Goal: Task Accomplishment & Management: Use online tool/utility

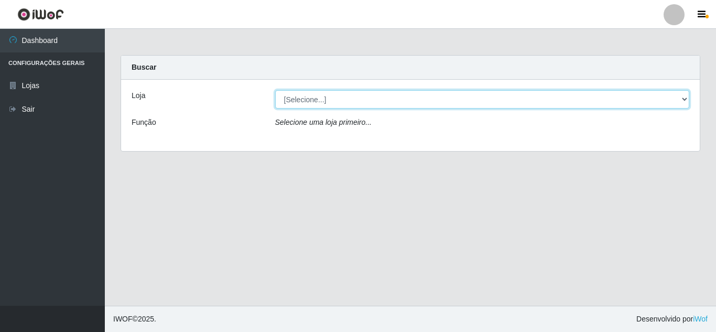
click at [503, 102] on select "[Selecione...] Queiroz Atacadão - [GEOGRAPHIC_DATA]" at bounding box center [482, 99] width 414 height 18
select select "225"
click at [275, 90] on select "[Selecione...] Queiroz Atacadão - [GEOGRAPHIC_DATA]" at bounding box center [482, 99] width 414 height 18
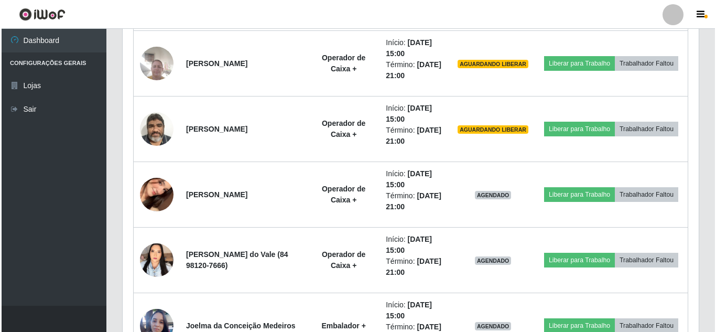
scroll to position [1106, 0]
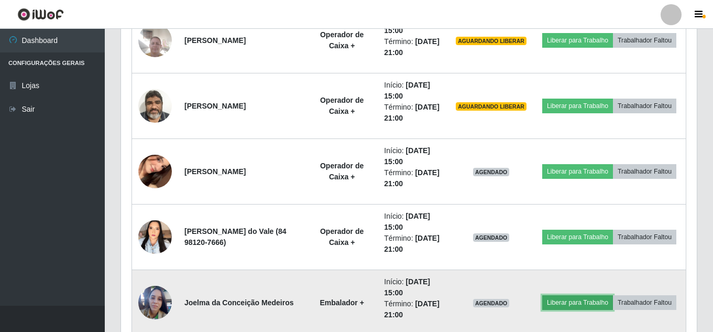
click at [613, 295] on button "Liberar para Trabalho" at bounding box center [577, 302] width 71 height 15
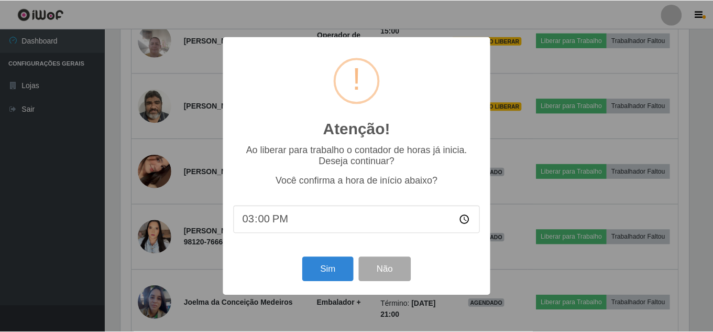
scroll to position [217, 570]
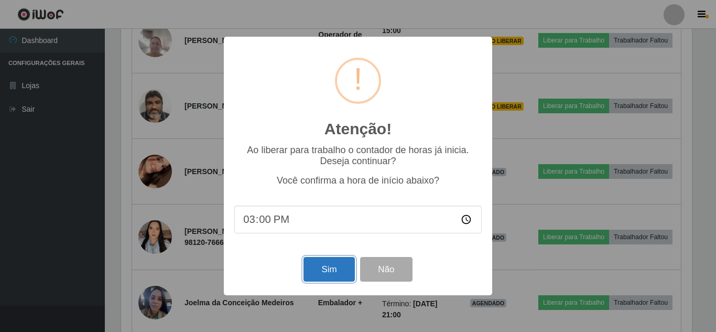
click at [325, 267] on button "Sim" at bounding box center [328, 269] width 51 height 25
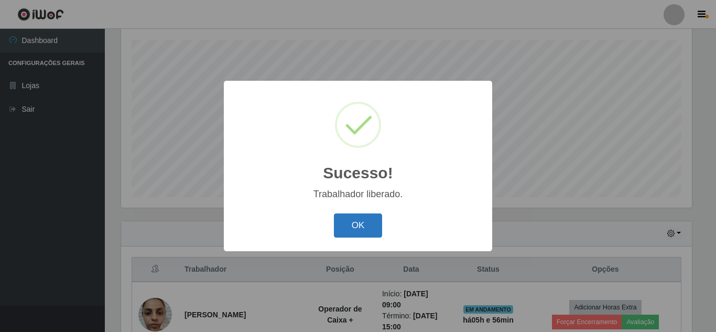
click at [350, 227] on button "OK" at bounding box center [358, 225] width 49 height 25
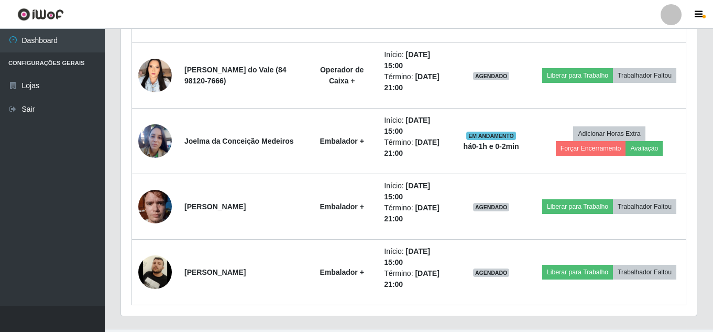
scroll to position [1291, 0]
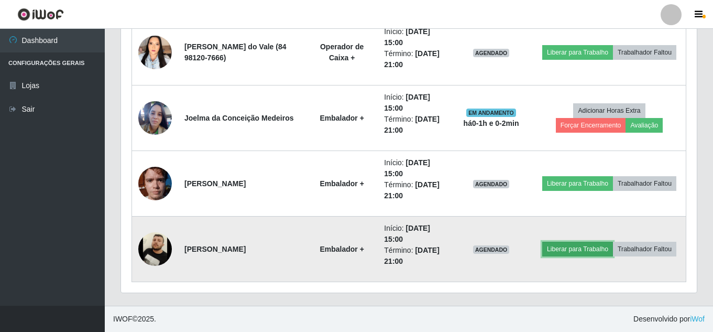
click at [613, 242] on button "Liberar para Trabalho" at bounding box center [577, 249] width 71 height 15
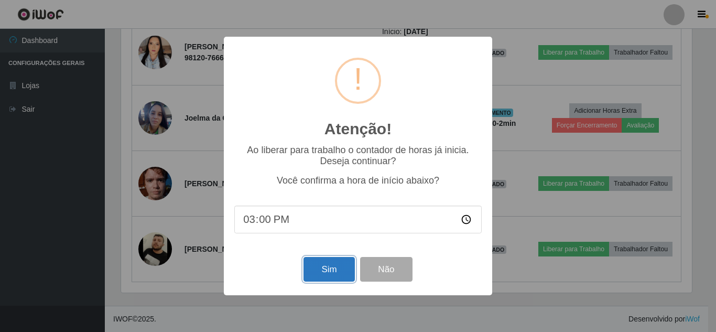
click at [349, 267] on button "Sim" at bounding box center [328, 269] width 51 height 25
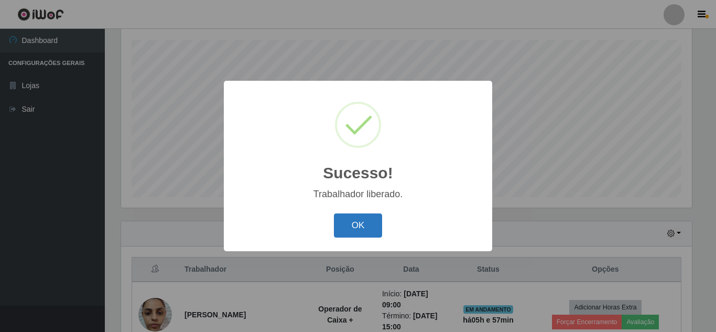
click at [359, 220] on button "OK" at bounding box center [358, 225] width 49 height 25
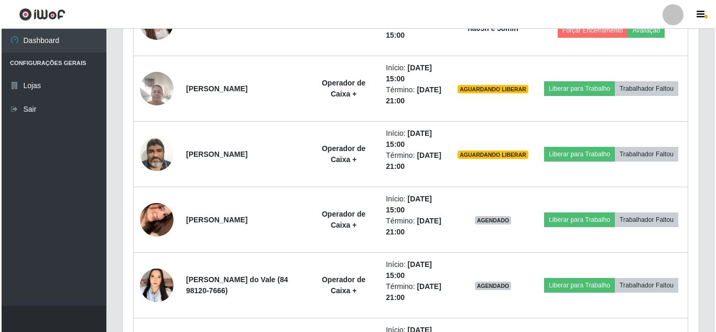
scroll to position [1050, 0]
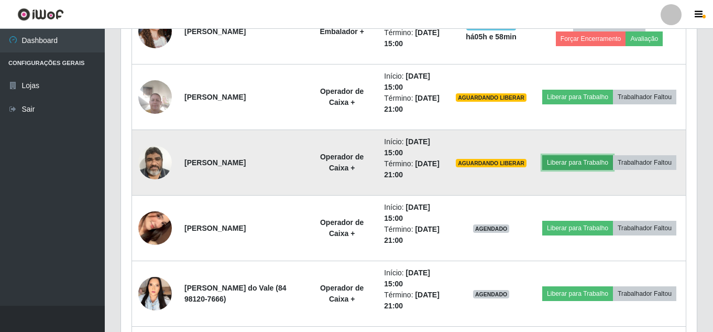
click at [608, 155] on button "Liberar para Trabalho" at bounding box center [577, 162] width 71 height 15
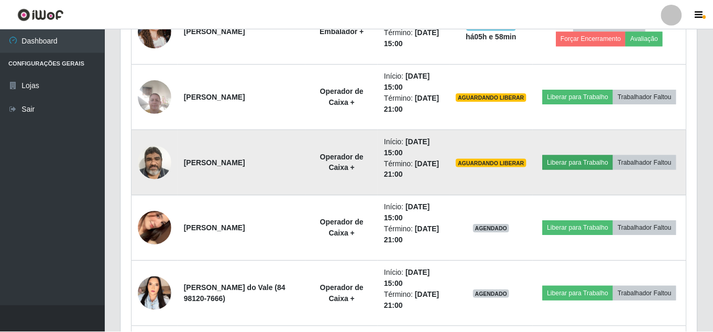
scroll to position [217, 570]
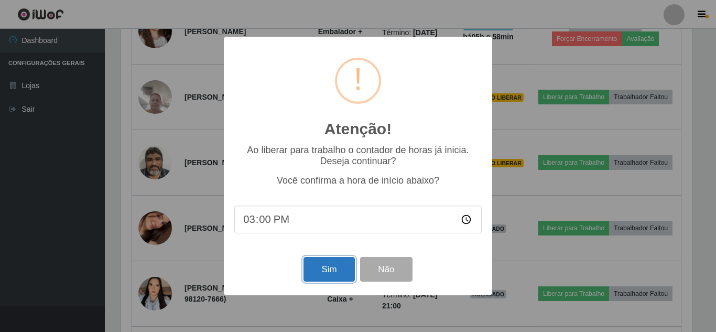
click at [335, 273] on button "Sim" at bounding box center [328, 269] width 51 height 25
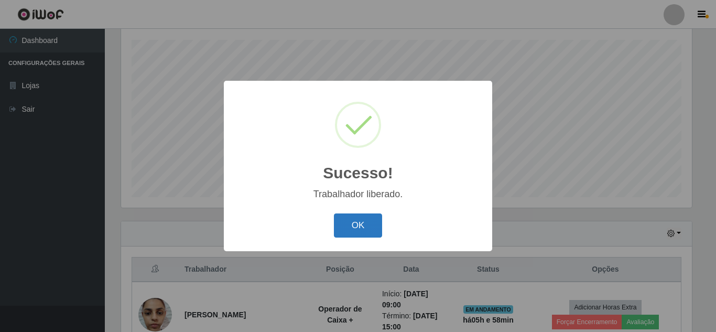
click at [367, 229] on button "OK" at bounding box center [358, 225] width 49 height 25
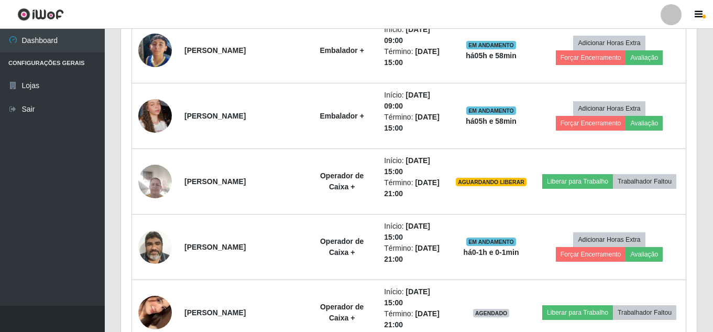
scroll to position [968, 0]
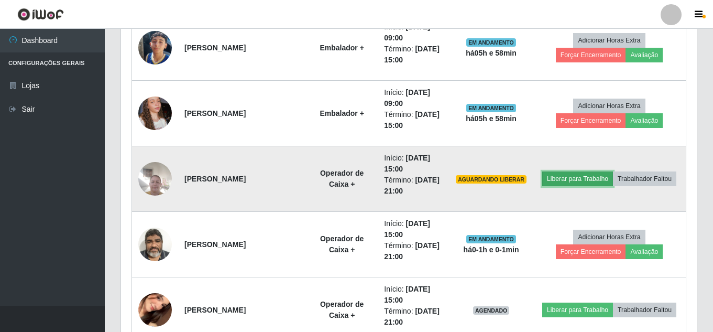
click at [612, 172] on button "Liberar para Trabalho" at bounding box center [577, 178] width 71 height 15
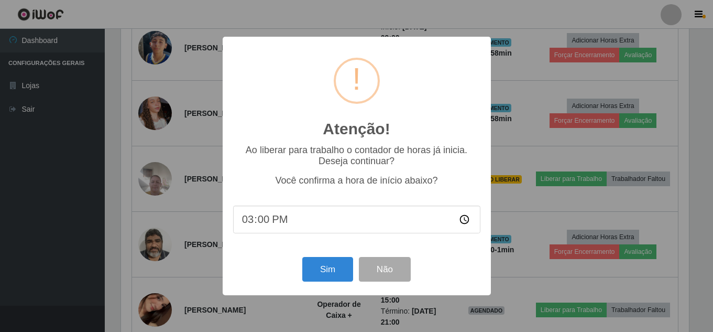
scroll to position [217, 570]
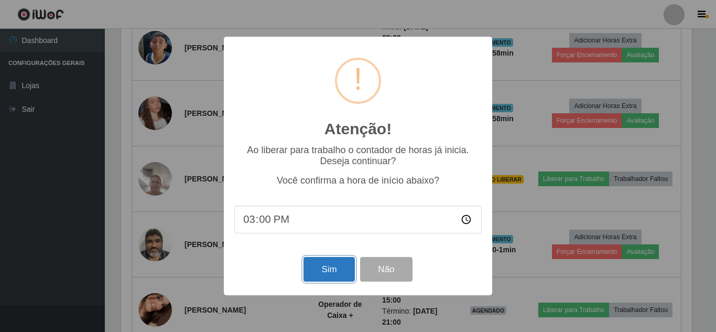
click at [315, 270] on button "Sim" at bounding box center [328, 269] width 51 height 25
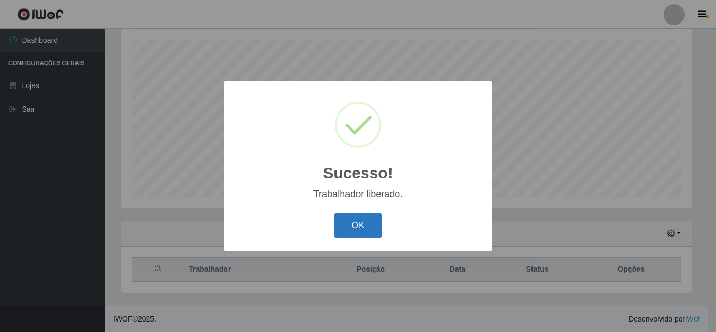
click at [363, 225] on button "OK" at bounding box center [358, 225] width 49 height 25
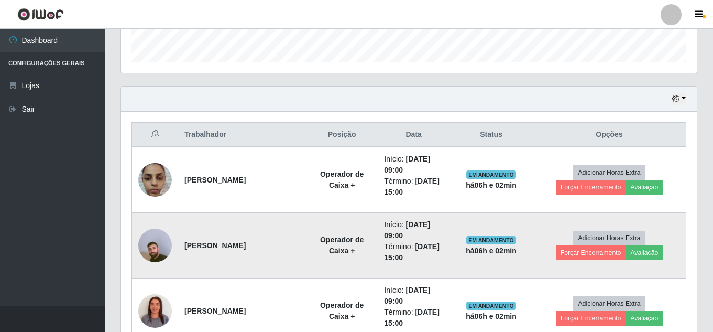
scroll to position [335, 0]
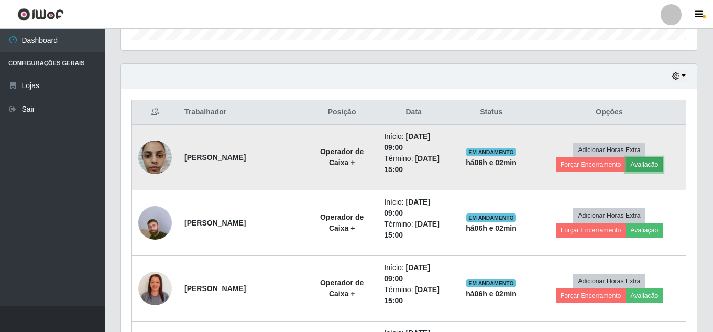
click at [646, 166] on button "Avaliação" at bounding box center [644, 164] width 37 height 15
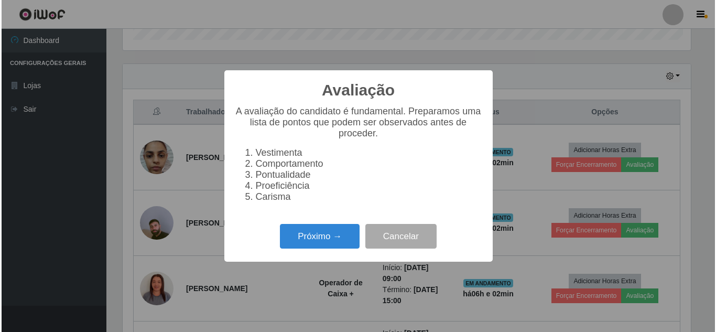
scroll to position [217, 570]
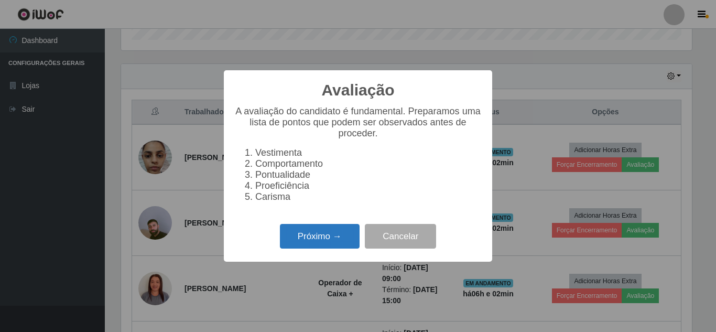
click at [310, 247] on button "Próximo →" at bounding box center [320, 236] width 80 height 25
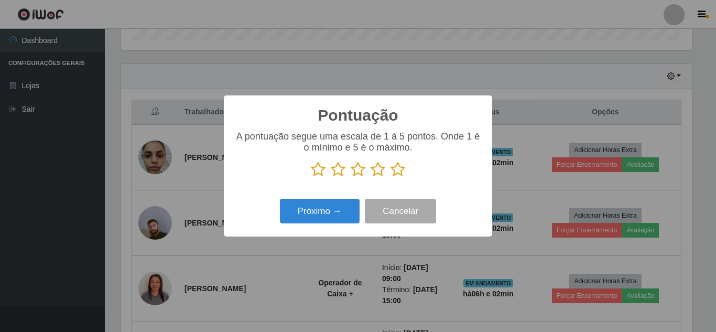
scroll to position [523652, 523299]
drag, startPoint x: 398, startPoint y: 174, endPoint x: 386, endPoint y: 177, distance: 12.5
click at [398, 173] on icon at bounding box center [397, 169] width 15 height 16
click at [390, 177] on input "radio" at bounding box center [390, 177] width 0 height 0
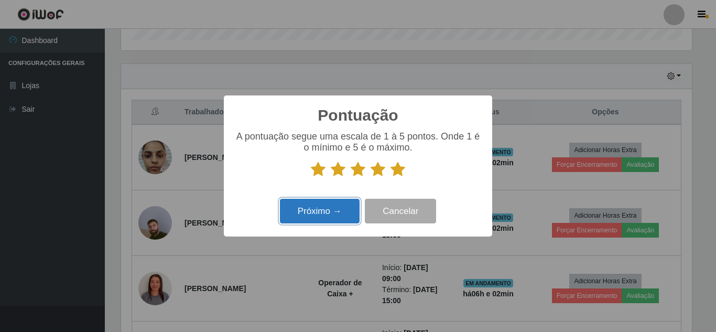
click at [320, 213] on button "Próximo →" at bounding box center [320, 211] width 80 height 25
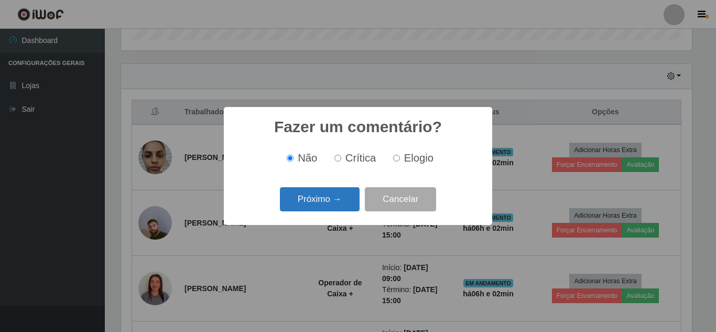
click at [332, 201] on button "Próximo →" at bounding box center [320, 199] width 80 height 25
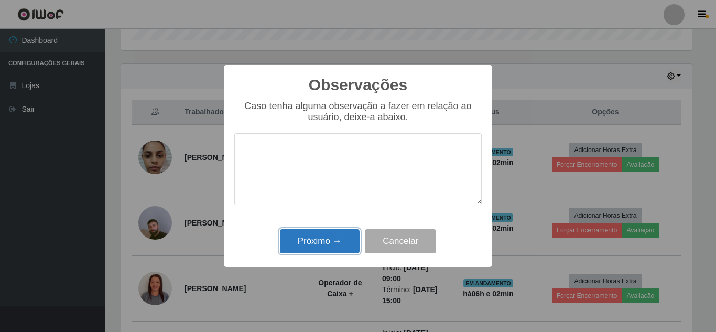
click at [316, 244] on button "Próximo →" at bounding box center [320, 241] width 80 height 25
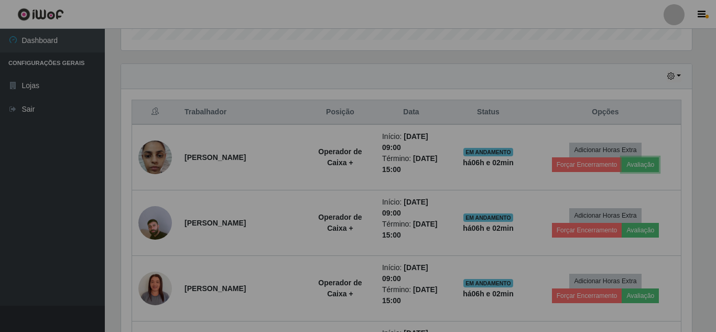
scroll to position [217, 576]
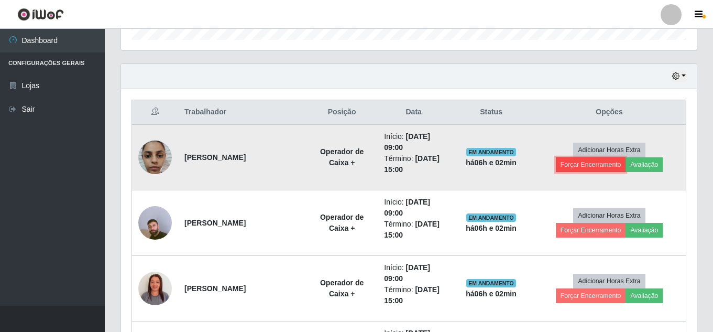
click at [609, 168] on button "Forçar Encerramento" at bounding box center [591, 164] width 70 height 15
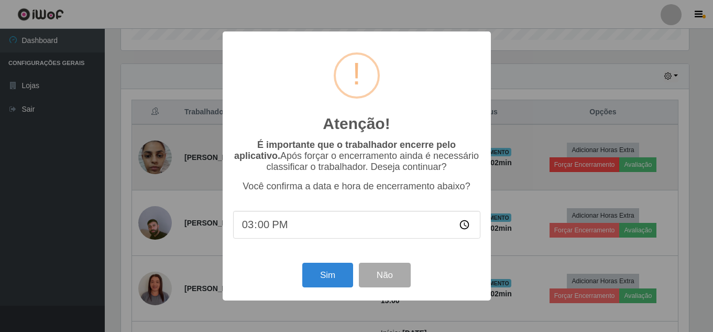
scroll to position [217, 570]
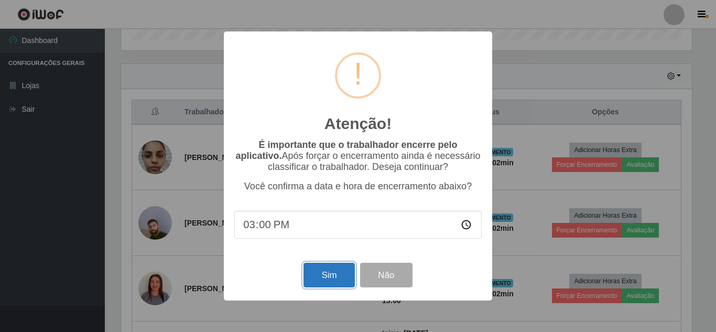
click at [338, 279] on button "Sim" at bounding box center [328, 274] width 51 height 25
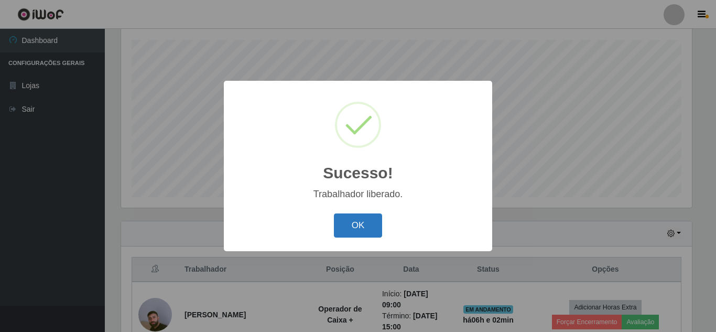
click at [349, 233] on button "OK" at bounding box center [358, 225] width 49 height 25
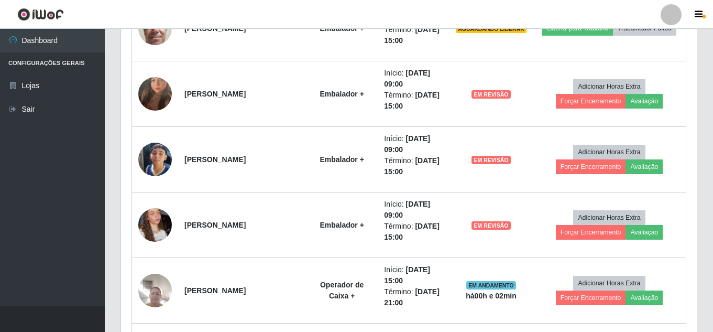
scroll to position [859, 0]
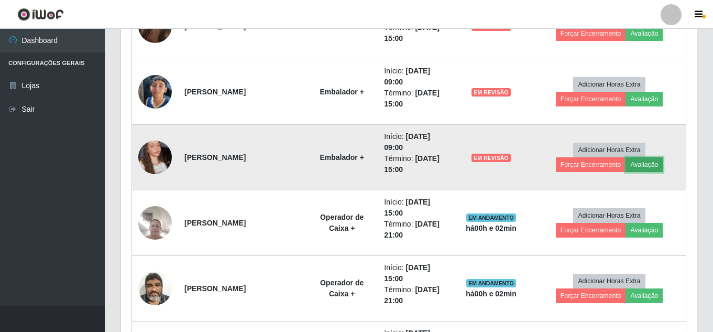
click at [648, 169] on button "Avaliação" at bounding box center [644, 164] width 37 height 15
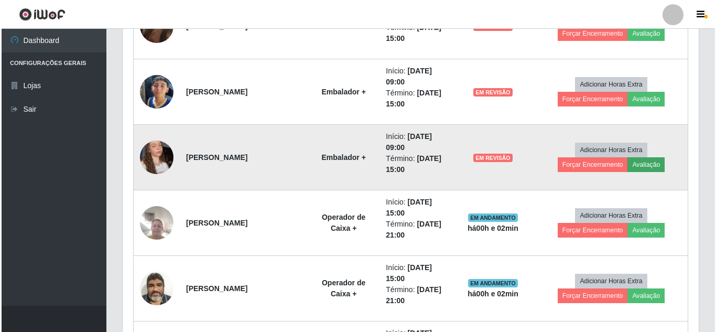
scroll to position [217, 570]
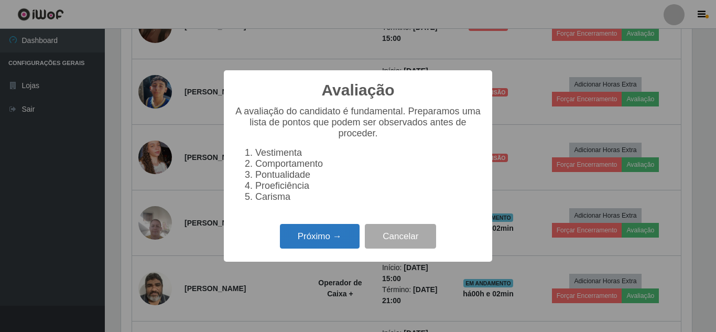
click at [323, 248] on button "Próximo →" at bounding box center [320, 236] width 80 height 25
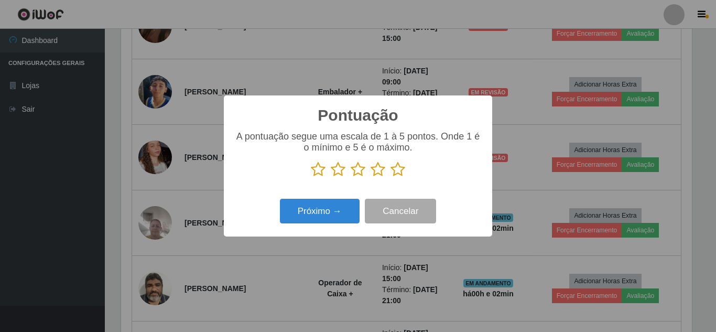
click at [398, 170] on icon at bounding box center [397, 169] width 15 height 16
click at [390, 177] on input "radio" at bounding box center [390, 177] width 0 height 0
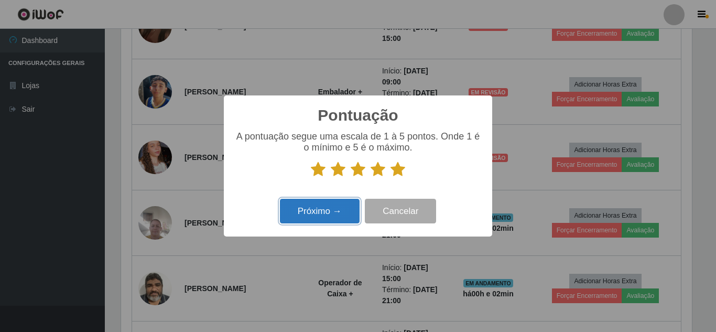
click at [312, 205] on button "Próximo →" at bounding box center [320, 211] width 80 height 25
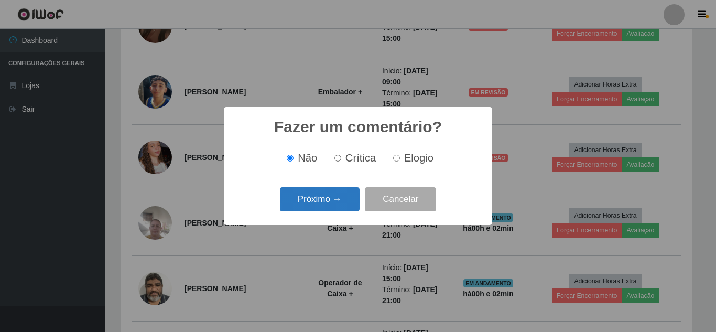
click at [319, 203] on button "Próximo →" at bounding box center [320, 199] width 80 height 25
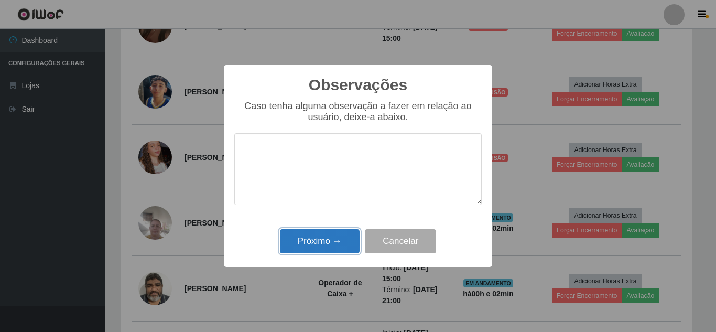
click at [319, 238] on button "Próximo →" at bounding box center [320, 241] width 80 height 25
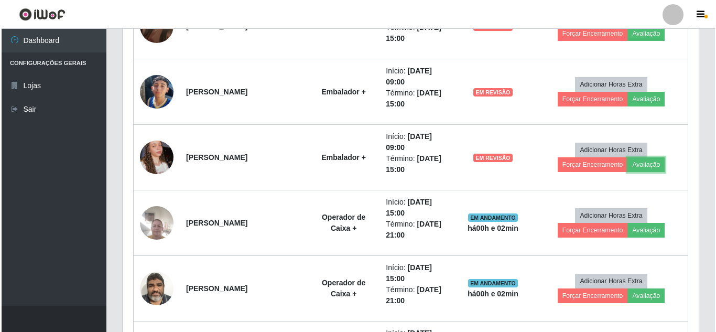
scroll to position [217, 576]
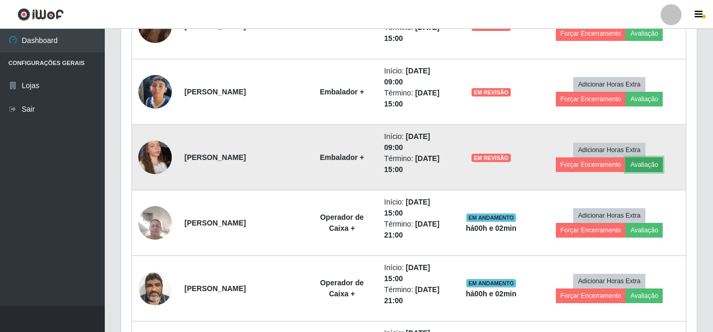
click at [656, 165] on button "Avaliação" at bounding box center [644, 164] width 37 height 15
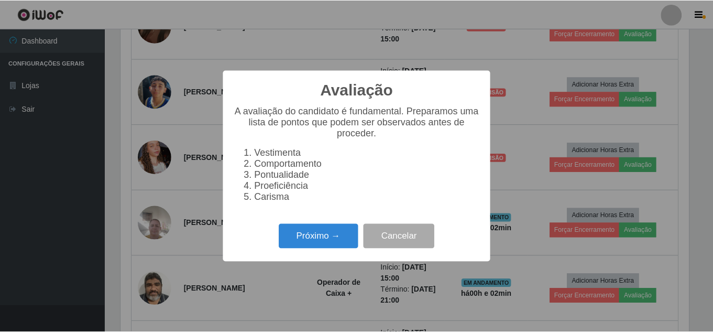
scroll to position [217, 570]
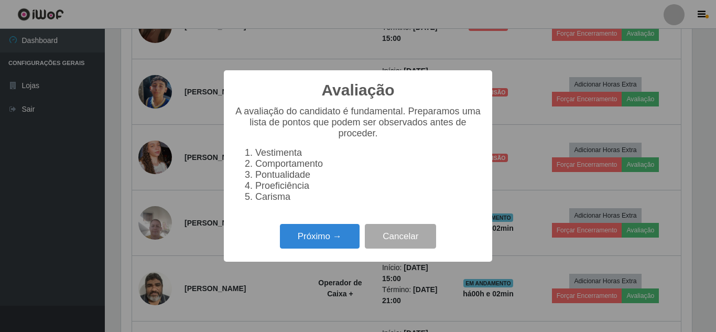
click at [522, 57] on div "Avaliação × A avaliação do candidato é fundamental. Preparamos uma lista de pon…" at bounding box center [358, 166] width 716 height 332
click at [412, 245] on button "Cancelar" at bounding box center [400, 236] width 71 height 25
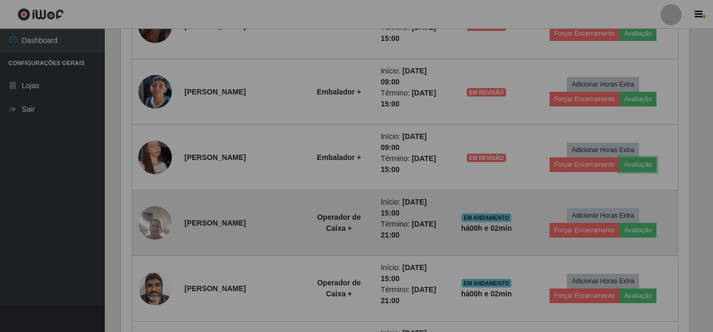
scroll to position [217, 576]
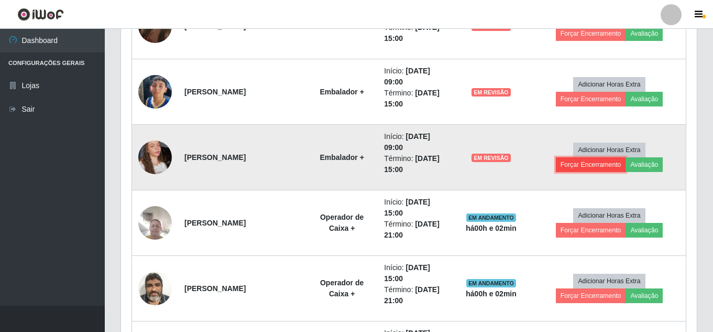
click at [609, 165] on button "Forçar Encerramento" at bounding box center [591, 164] width 70 height 15
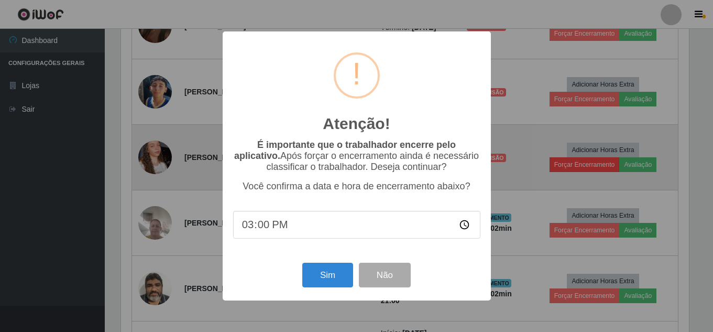
scroll to position [0, 0]
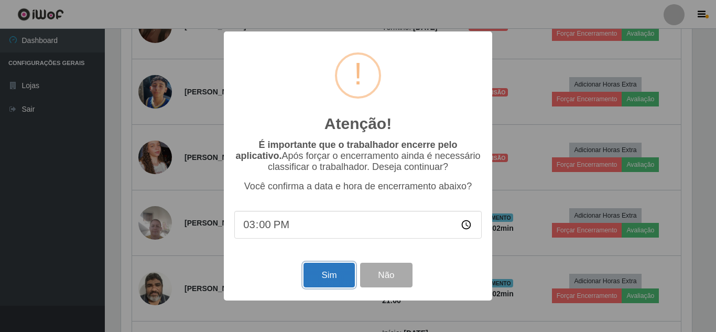
click at [315, 282] on button "Sim" at bounding box center [328, 274] width 51 height 25
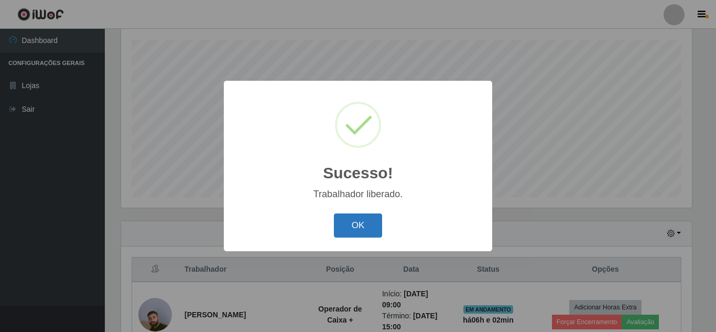
click at [359, 222] on button "OK" at bounding box center [358, 225] width 49 height 25
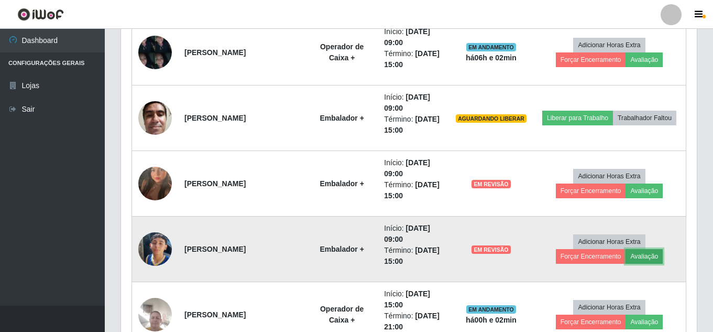
click at [652, 257] on button "Avaliação" at bounding box center [644, 256] width 37 height 15
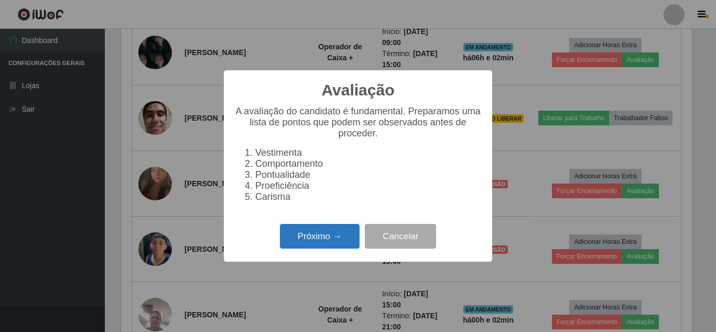
click at [322, 242] on button "Próximo →" at bounding box center [320, 236] width 80 height 25
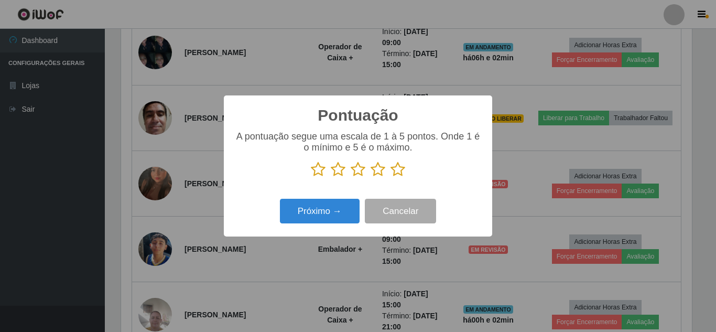
click at [396, 174] on icon at bounding box center [397, 169] width 15 height 16
click at [390, 177] on input "radio" at bounding box center [390, 177] width 0 height 0
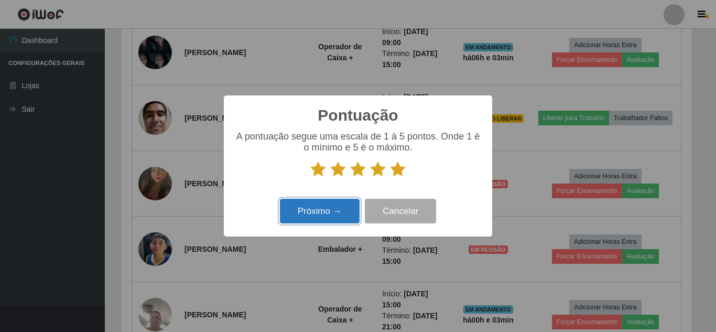
click at [305, 215] on button "Próximo →" at bounding box center [320, 211] width 80 height 25
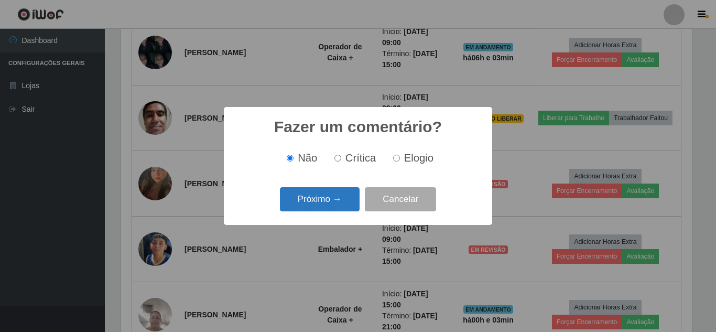
click at [337, 205] on button "Próximo →" at bounding box center [320, 199] width 80 height 25
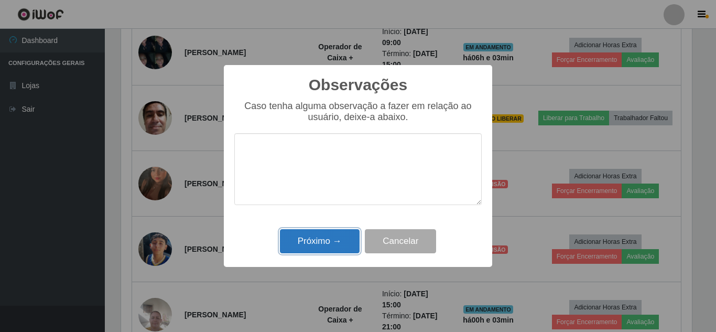
click at [329, 249] on button "Próximo →" at bounding box center [320, 241] width 80 height 25
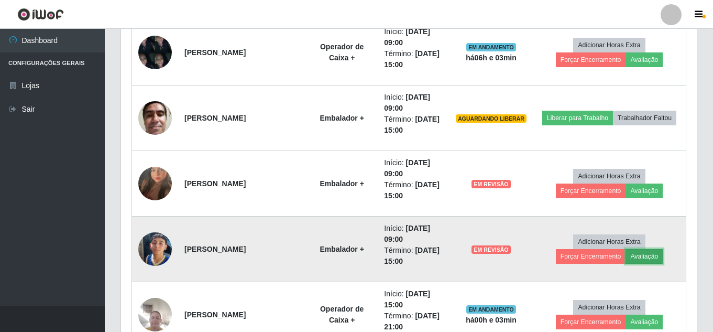
click at [657, 254] on button "Avaliação" at bounding box center [644, 256] width 37 height 15
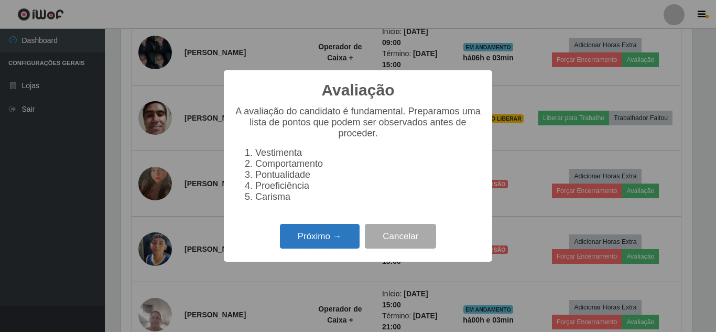
click at [332, 241] on button "Próximo →" at bounding box center [320, 236] width 80 height 25
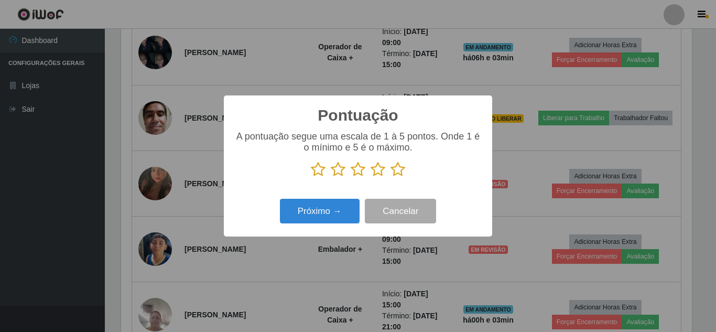
click at [401, 171] on icon at bounding box center [397, 169] width 15 height 16
click at [390, 177] on input "radio" at bounding box center [390, 177] width 0 height 0
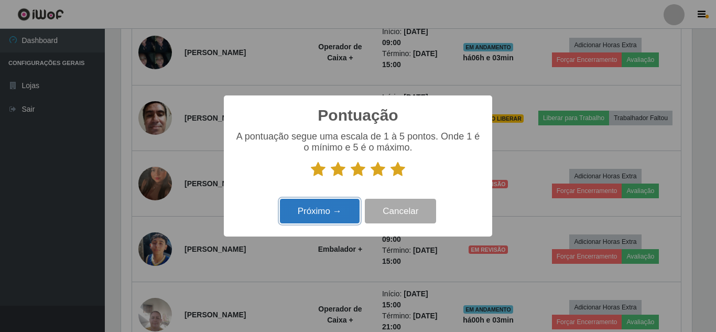
click at [313, 210] on button "Próximo →" at bounding box center [320, 211] width 80 height 25
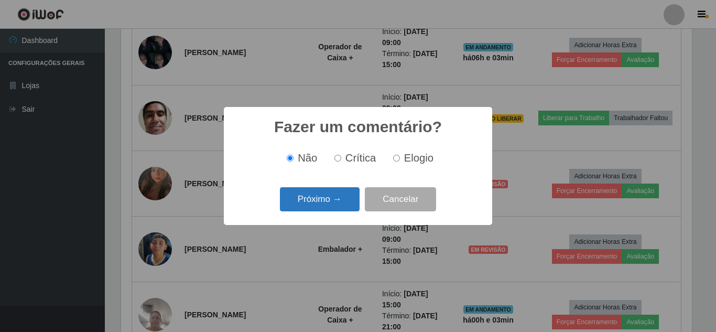
click at [325, 195] on button "Próximo →" at bounding box center [320, 199] width 80 height 25
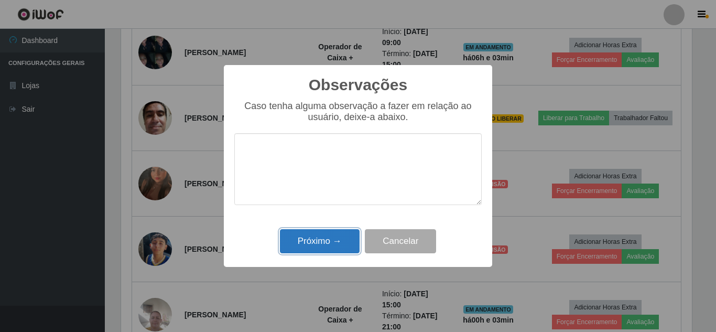
click at [328, 239] on button "Próximo →" at bounding box center [320, 241] width 80 height 25
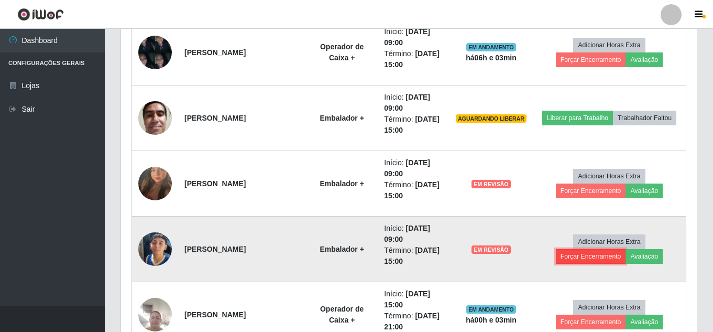
click at [610, 256] on button "Forçar Encerramento" at bounding box center [591, 256] width 70 height 15
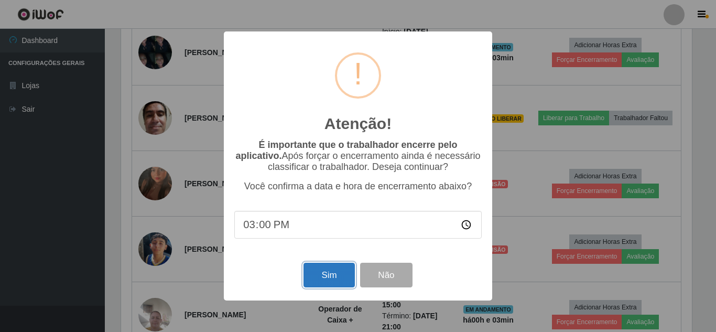
click at [331, 277] on button "Sim" at bounding box center [328, 274] width 51 height 25
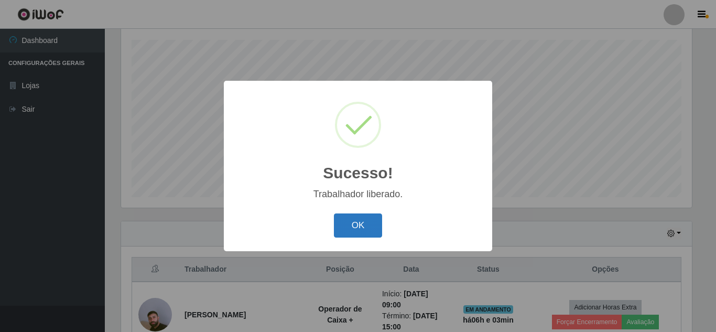
click at [351, 233] on button "OK" at bounding box center [358, 225] width 49 height 25
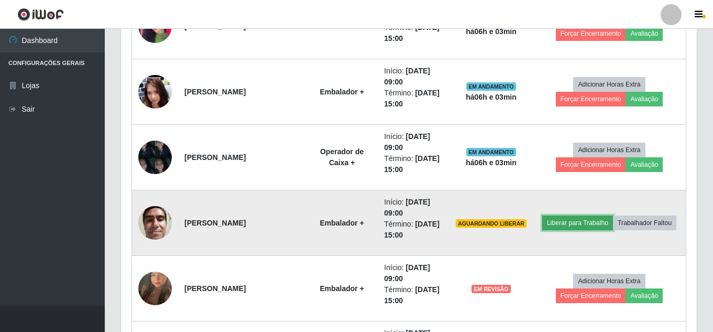
click at [609, 215] on button "Liberar para Trabalho" at bounding box center [577, 222] width 71 height 15
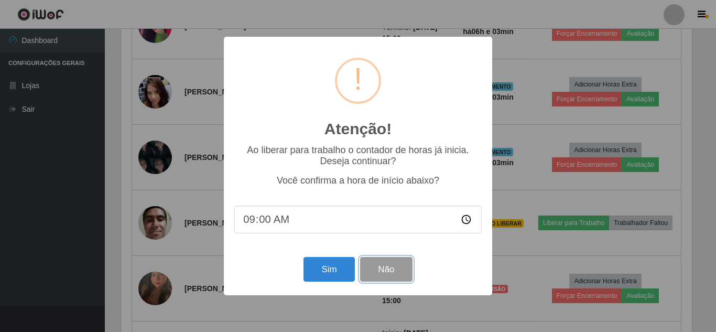
click at [382, 269] on button "Não" at bounding box center [386, 269] width 52 height 25
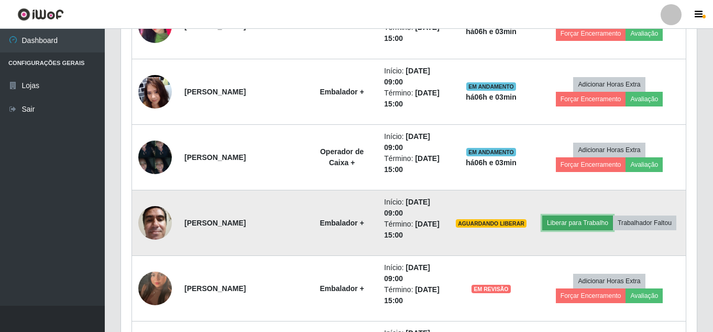
click at [613, 215] on button "Liberar para Trabalho" at bounding box center [577, 222] width 71 height 15
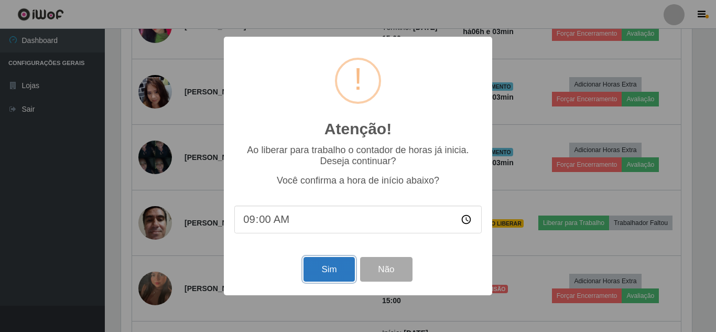
click at [324, 270] on button "Sim" at bounding box center [328, 269] width 51 height 25
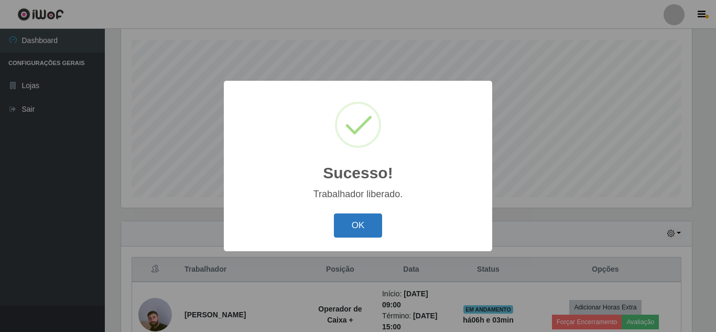
click at [356, 235] on button "OK" at bounding box center [358, 225] width 49 height 25
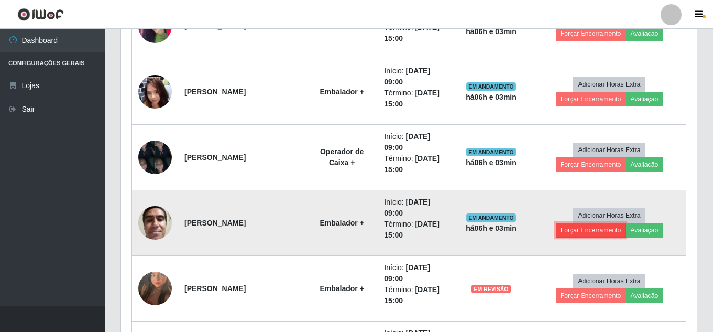
click at [592, 233] on button "Forçar Encerramento" at bounding box center [591, 230] width 70 height 15
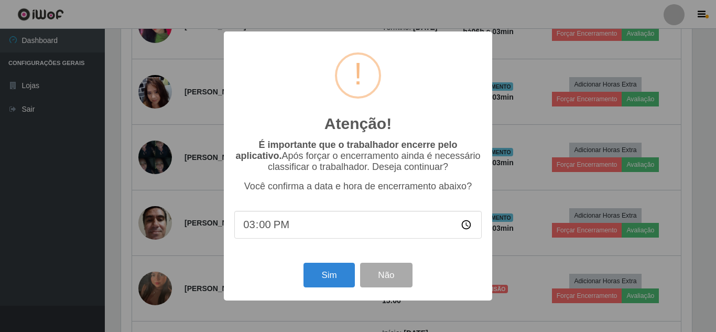
click at [677, 197] on div "Atenção! × É importante que o trabalhador encerre pelo aplicativo. Após forçar …" at bounding box center [358, 166] width 716 height 332
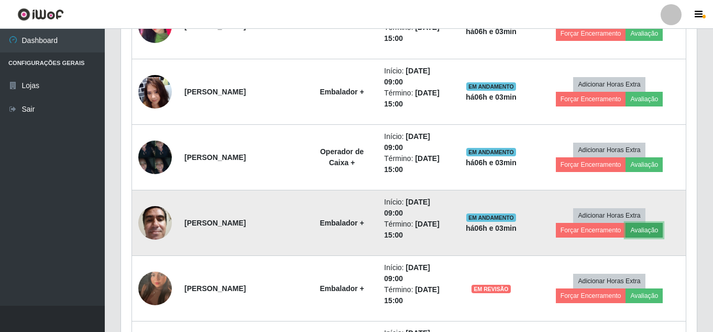
click at [648, 233] on button "Avaliação" at bounding box center [644, 230] width 37 height 15
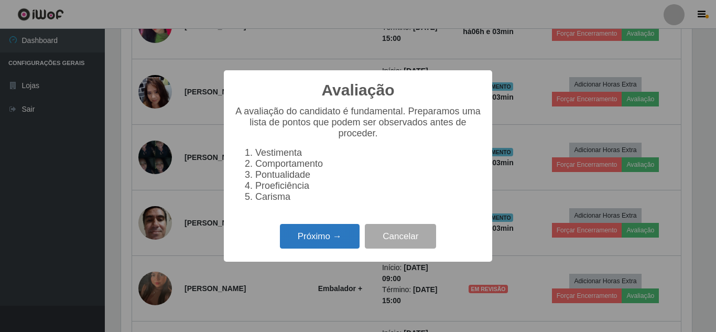
click at [315, 245] on button "Próximo →" at bounding box center [320, 236] width 80 height 25
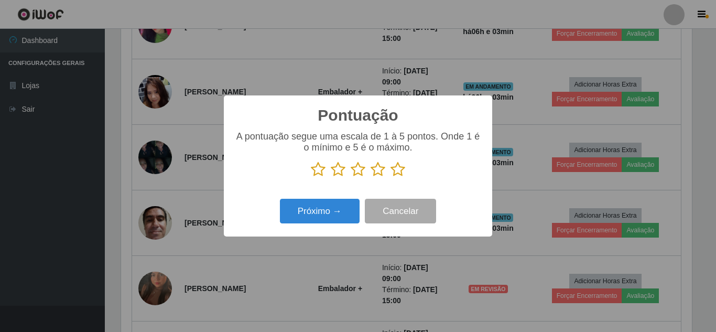
click at [394, 172] on icon at bounding box center [397, 169] width 15 height 16
click at [390, 177] on input "radio" at bounding box center [390, 177] width 0 height 0
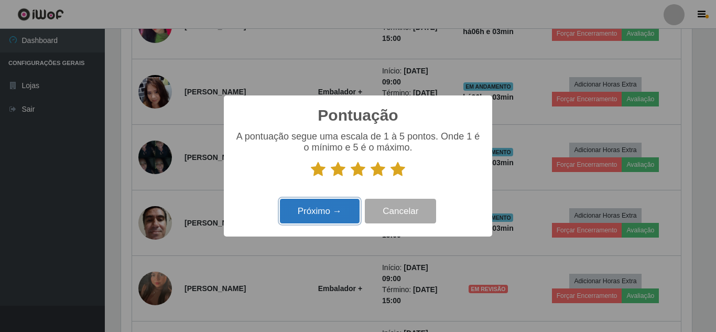
click at [323, 216] on button "Próximo →" at bounding box center [320, 211] width 80 height 25
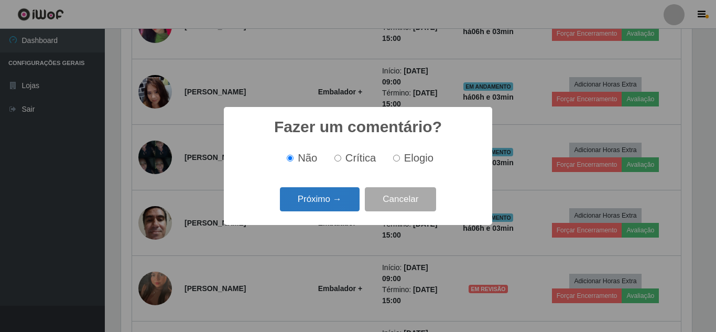
click at [329, 202] on button "Próximo →" at bounding box center [320, 199] width 80 height 25
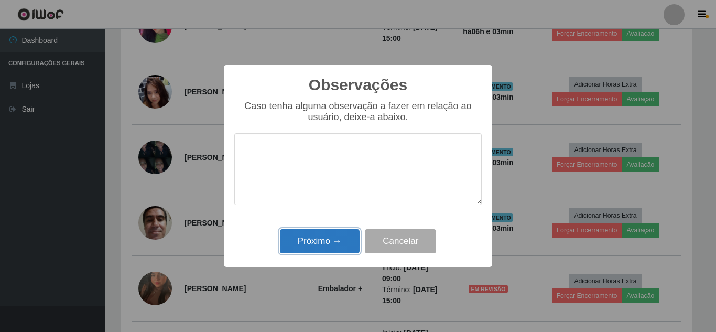
click at [323, 240] on button "Próximo →" at bounding box center [320, 241] width 80 height 25
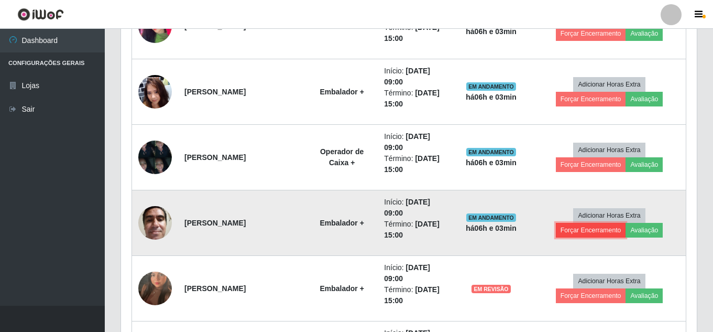
click at [586, 236] on button "Forçar Encerramento" at bounding box center [591, 230] width 70 height 15
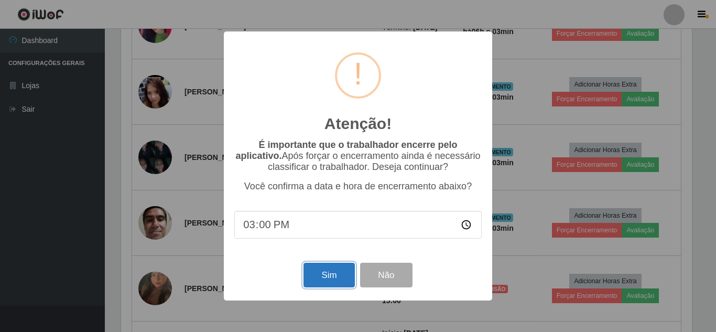
click at [321, 275] on button "Sim" at bounding box center [328, 274] width 51 height 25
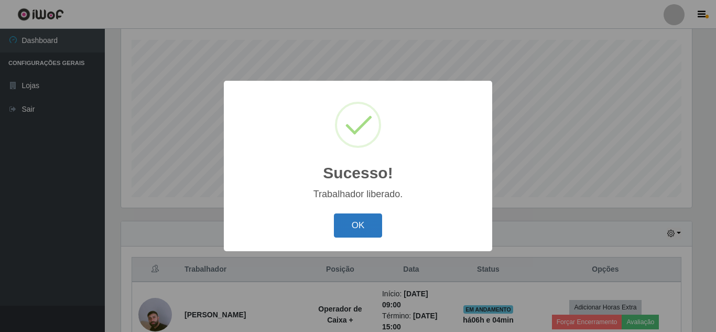
click at [357, 226] on button "OK" at bounding box center [358, 225] width 49 height 25
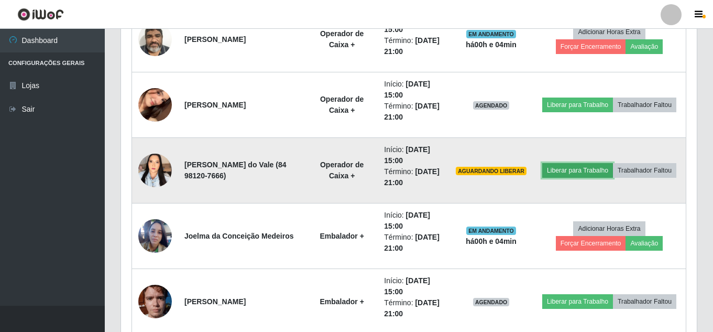
click at [613, 165] on button "Liberar para Trabalho" at bounding box center [577, 170] width 71 height 15
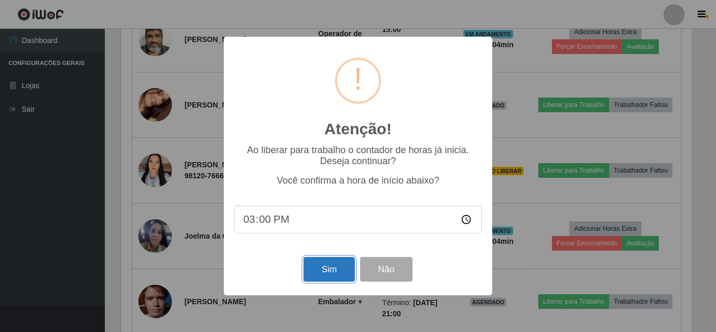
click at [330, 281] on button "Sim" at bounding box center [328, 269] width 51 height 25
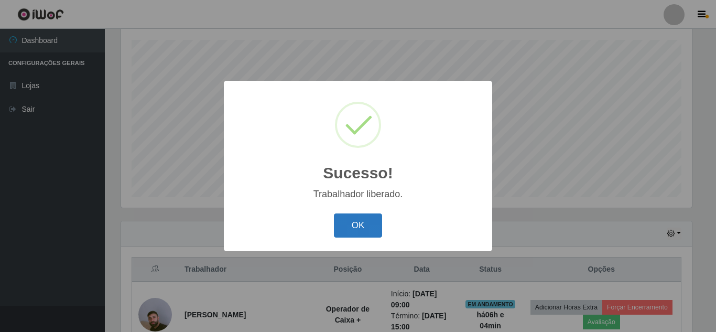
click at [381, 232] on button "OK" at bounding box center [358, 225] width 49 height 25
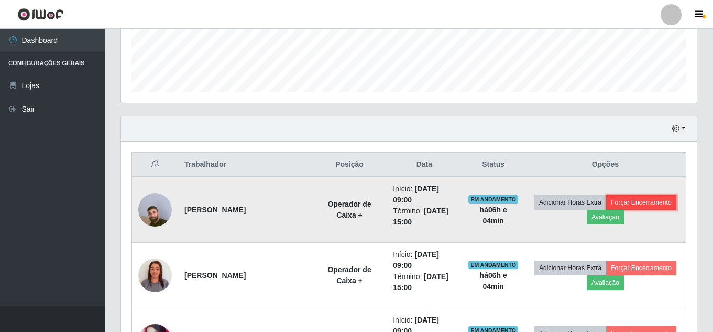
click at [606, 210] on button "Forçar Encerramento" at bounding box center [641, 202] width 70 height 15
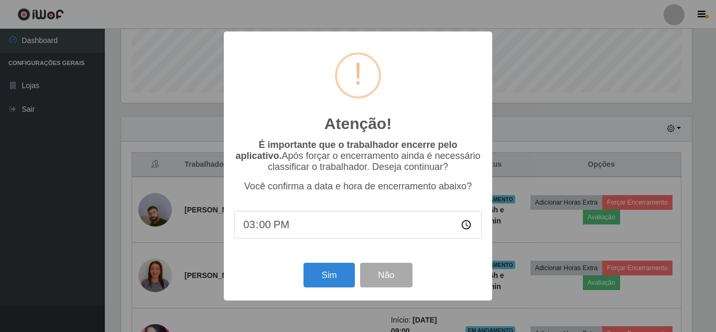
click at [619, 114] on div "Atenção! × É importante que o trabalhador encerre pelo aplicativo. Após forçar …" at bounding box center [358, 166] width 716 height 332
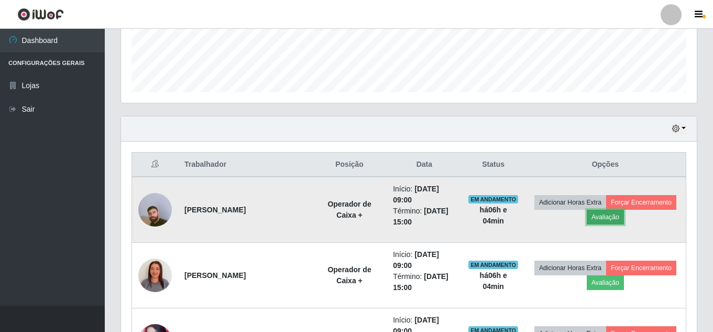
click at [624, 216] on button "Avaliação" at bounding box center [605, 217] width 37 height 15
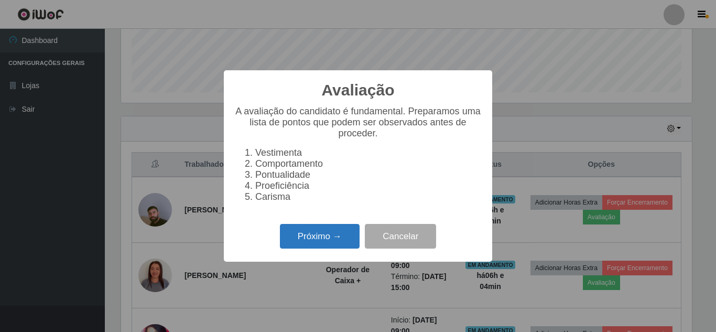
click at [344, 238] on button "Próximo →" at bounding box center [320, 236] width 80 height 25
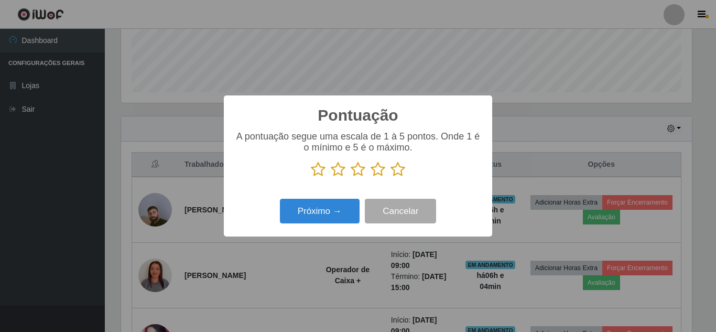
click at [404, 173] on icon at bounding box center [397, 169] width 15 height 16
click at [390, 177] on input "radio" at bounding box center [390, 177] width 0 height 0
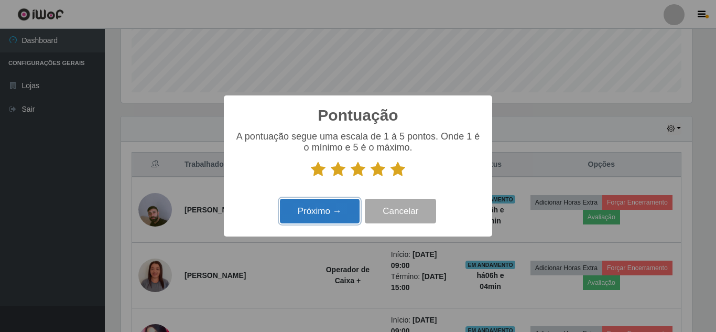
click at [343, 207] on button "Próximo →" at bounding box center [320, 211] width 80 height 25
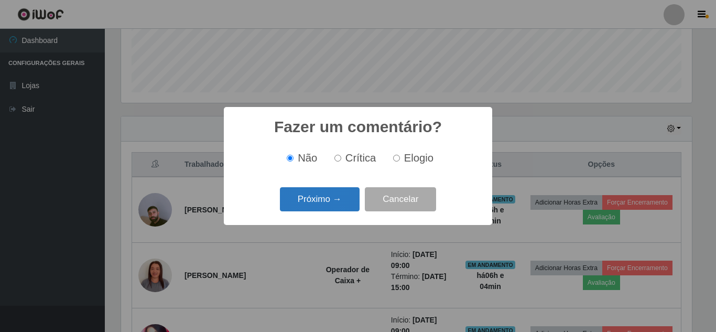
click at [349, 201] on button "Próximo →" at bounding box center [320, 199] width 80 height 25
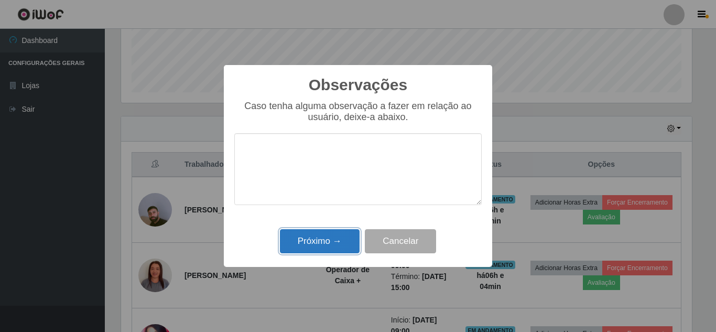
click at [323, 239] on button "Próximo →" at bounding box center [320, 241] width 80 height 25
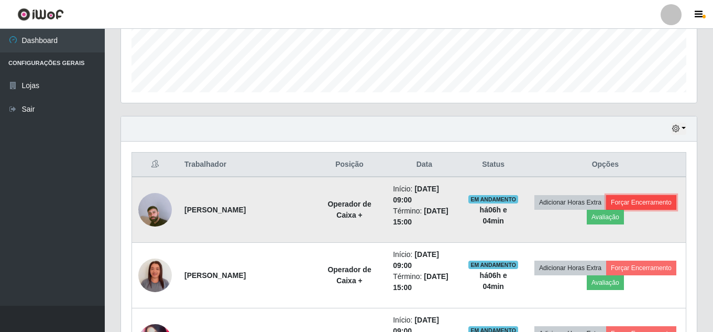
click at [606, 210] on button "Forçar Encerramento" at bounding box center [641, 202] width 70 height 15
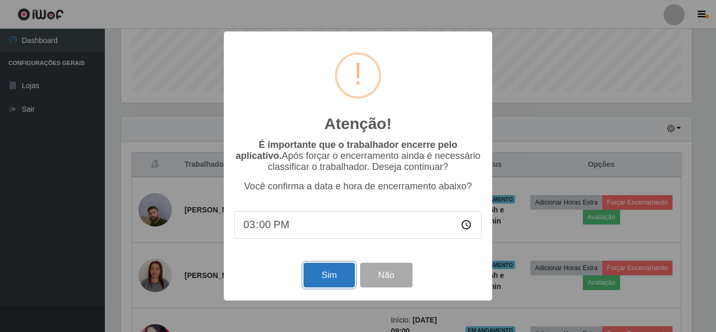
click at [314, 281] on button "Sim" at bounding box center [328, 274] width 51 height 25
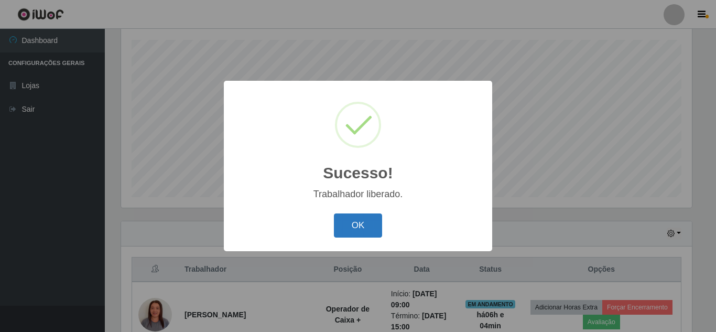
click at [362, 226] on button "OK" at bounding box center [358, 225] width 49 height 25
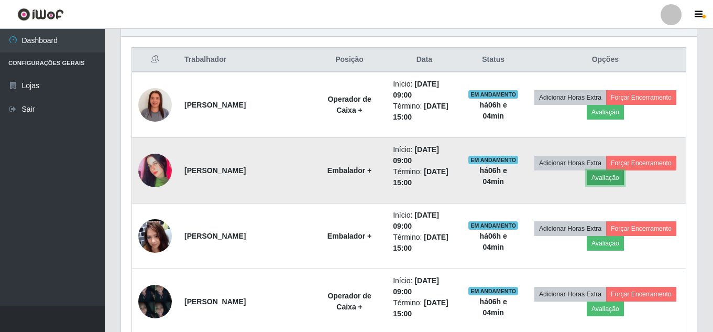
click at [624, 180] on button "Avaliação" at bounding box center [605, 177] width 37 height 15
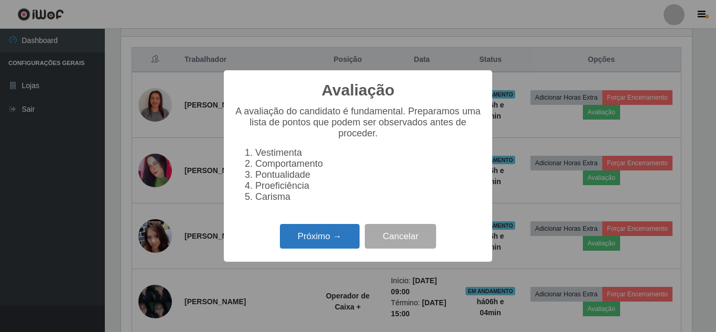
click at [330, 243] on button "Próximo →" at bounding box center [320, 236] width 80 height 25
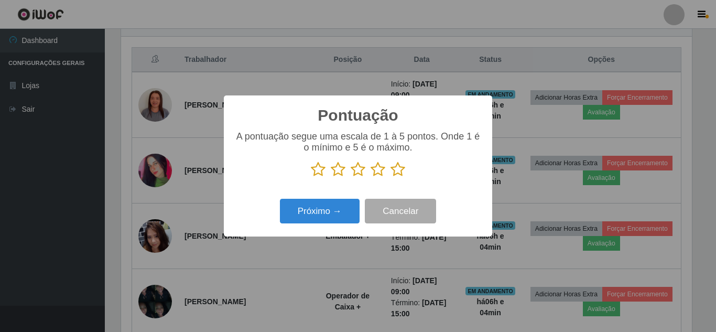
click at [397, 170] on icon at bounding box center [397, 169] width 15 height 16
click at [390, 177] on input "radio" at bounding box center [390, 177] width 0 height 0
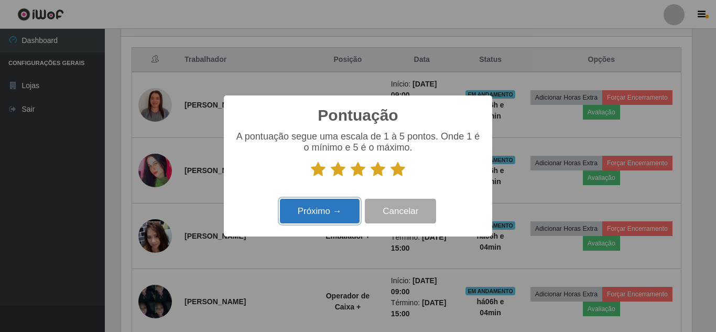
click at [334, 211] on button "Próximo →" at bounding box center [320, 211] width 80 height 25
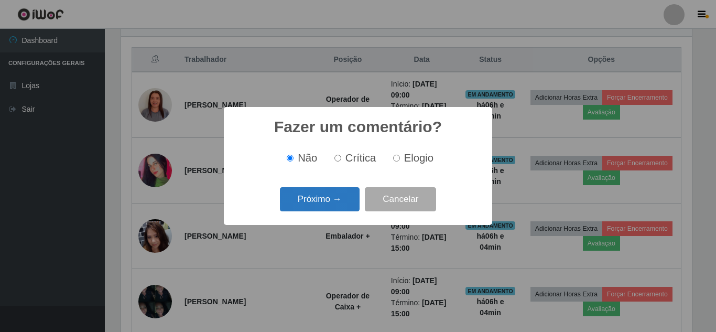
click at [330, 196] on button "Próximo →" at bounding box center [320, 199] width 80 height 25
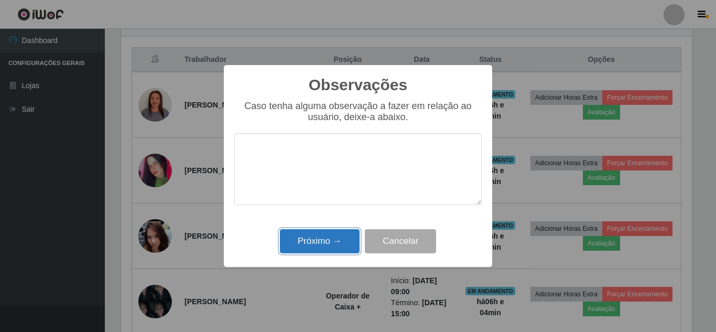
click at [324, 246] on button "Próximo →" at bounding box center [320, 241] width 80 height 25
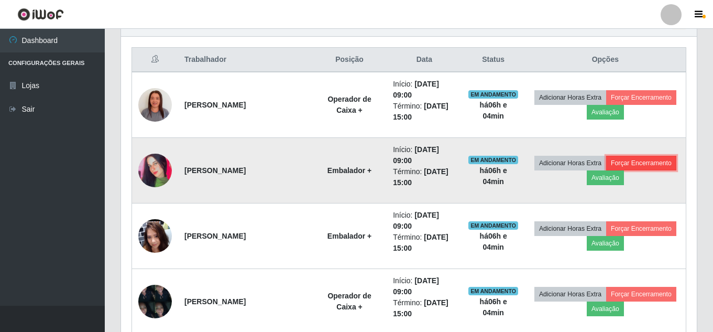
click at [606, 170] on button "Forçar Encerramento" at bounding box center [641, 163] width 70 height 15
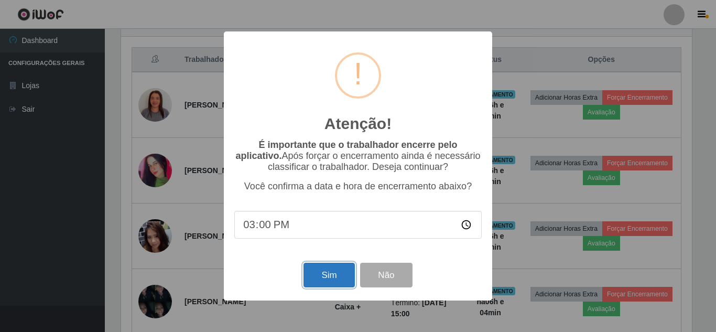
click at [325, 275] on button "Sim" at bounding box center [328, 274] width 51 height 25
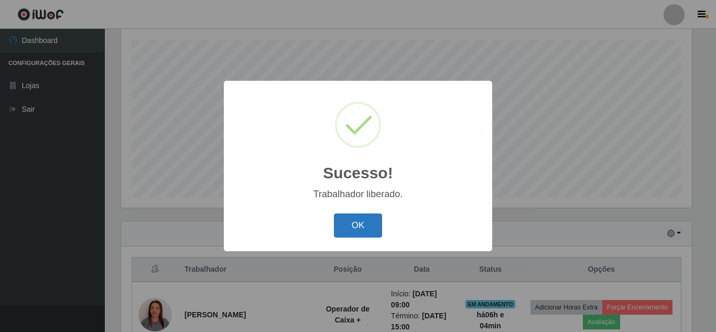
click at [358, 230] on button "OK" at bounding box center [358, 225] width 49 height 25
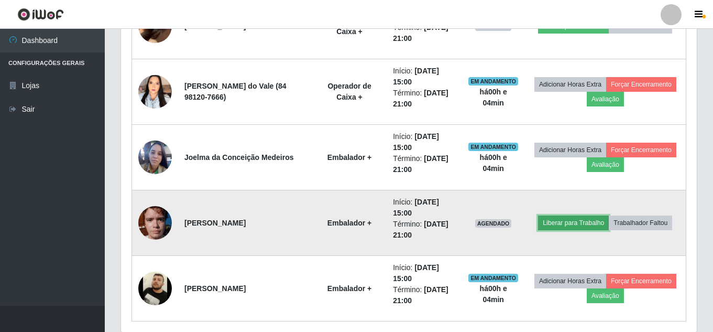
click at [609, 216] on button "Liberar para Trabalho" at bounding box center [573, 222] width 71 height 15
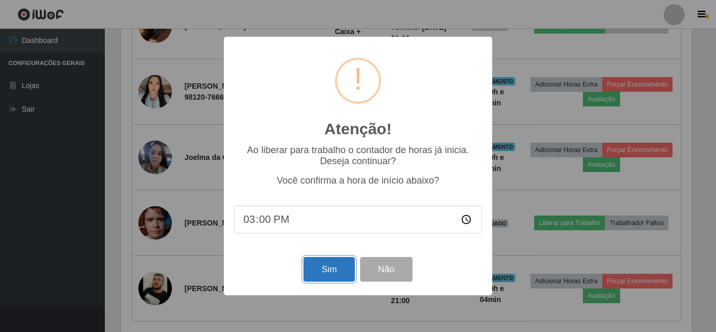
click at [314, 275] on button "Sim" at bounding box center [328, 269] width 51 height 25
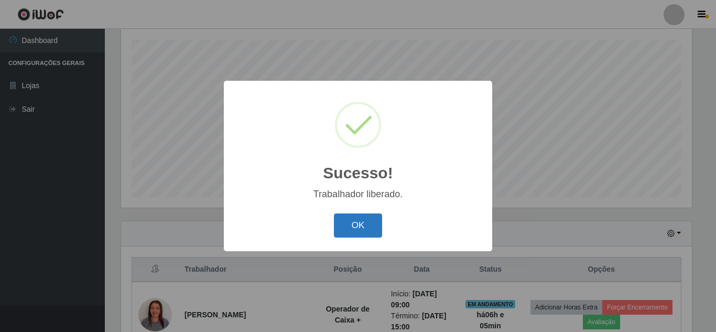
click at [353, 232] on button "OK" at bounding box center [358, 225] width 49 height 25
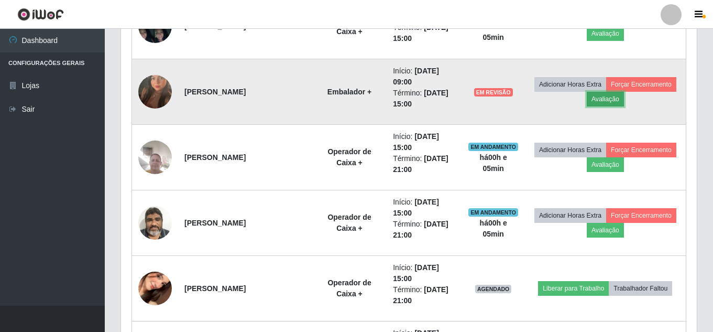
click at [624, 103] on button "Avaliação" at bounding box center [605, 99] width 37 height 15
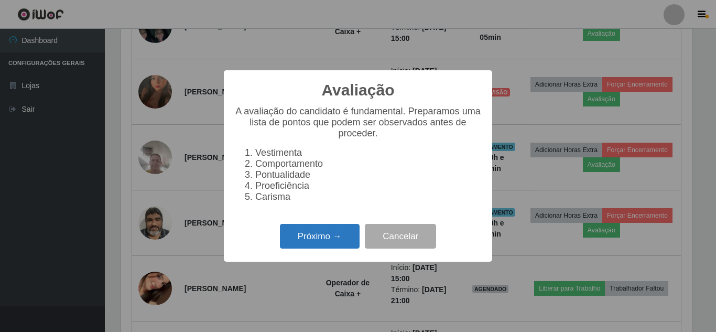
click at [321, 241] on button "Próximo →" at bounding box center [320, 236] width 80 height 25
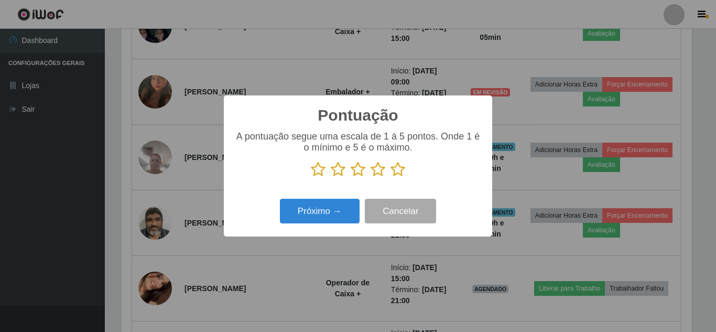
click at [396, 168] on icon at bounding box center [397, 169] width 15 height 16
click at [390, 177] on input "radio" at bounding box center [390, 177] width 0 height 0
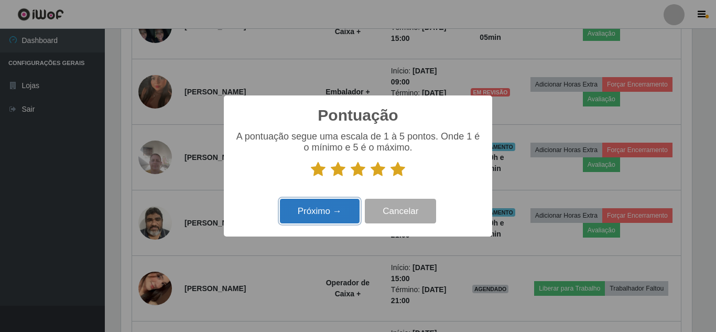
click at [321, 213] on button "Próximo →" at bounding box center [320, 211] width 80 height 25
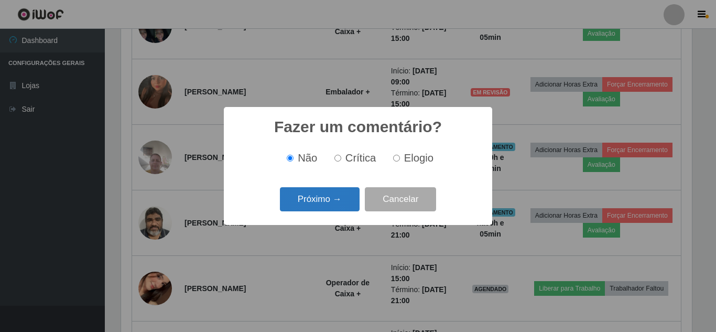
click at [325, 204] on button "Próximo →" at bounding box center [320, 199] width 80 height 25
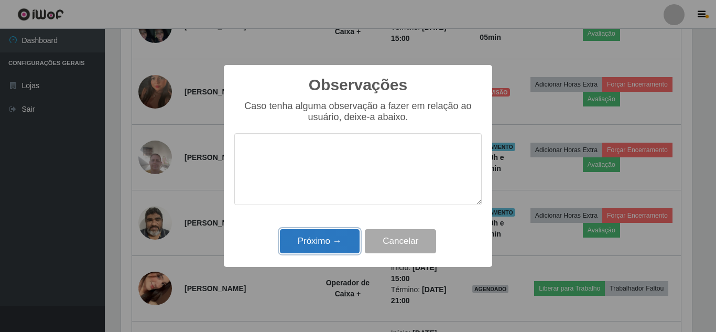
click at [323, 237] on button "Próximo →" at bounding box center [320, 241] width 80 height 25
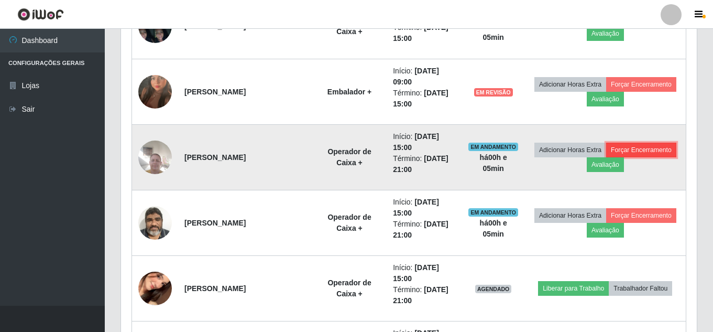
click at [606, 157] on button "Forçar Encerramento" at bounding box center [641, 149] width 70 height 15
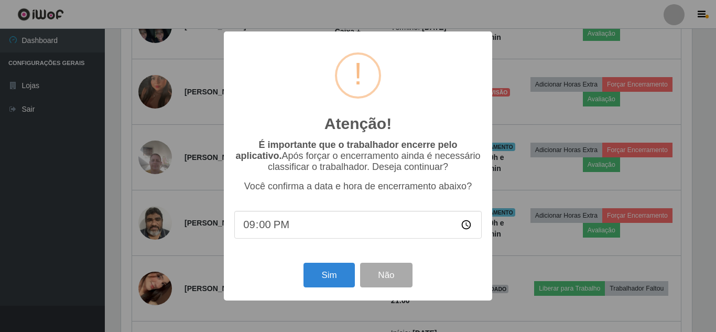
click at [523, 56] on div "Atenção! × É importante que o trabalhador encerre pelo aplicativo. Após forçar …" at bounding box center [358, 166] width 716 height 332
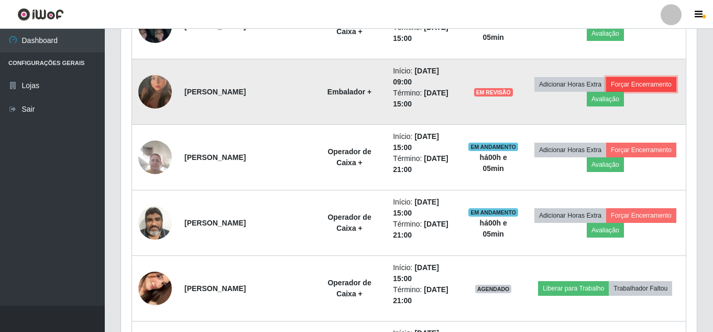
click at [606, 92] on button "Forçar Encerramento" at bounding box center [641, 84] width 70 height 15
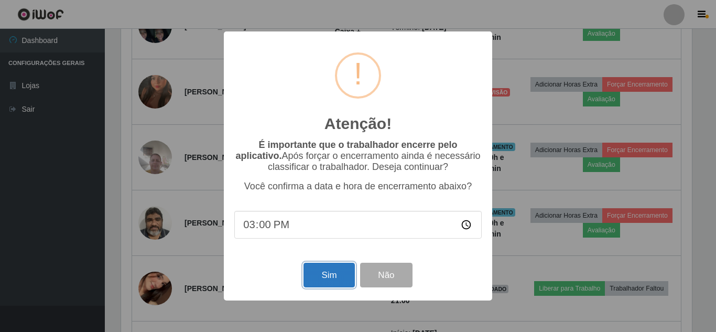
click at [336, 282] on button "Sim" at bounding box center [328, 274] width 51 height 25
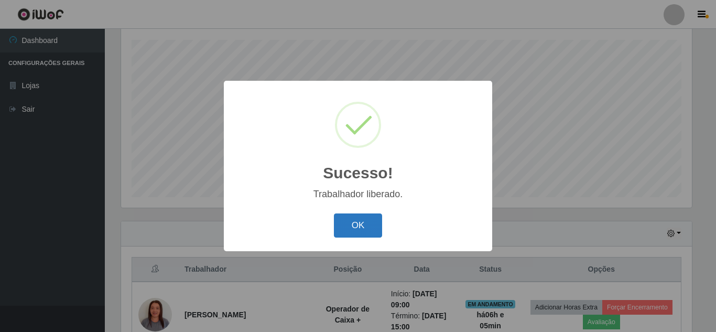
click at [372, 231] on button "OK" at bounding box center [358, 225] width 49 height 25
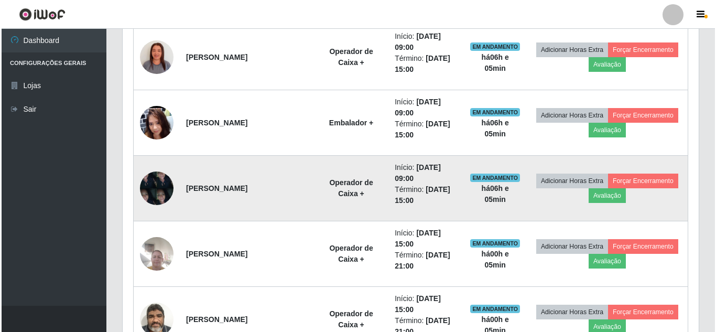
scroll to position [413, 0]
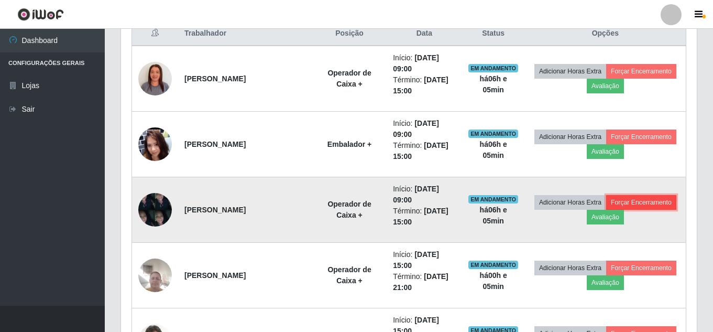
click at [606, 210] on button "Forçar Encerramento" at bounding box center [641, 202] width 70 height 15
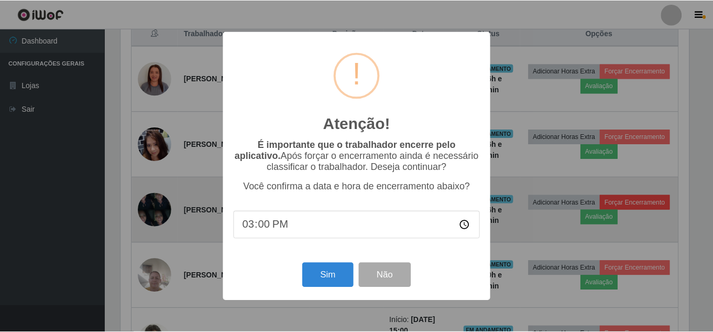
scroll to position [217, 570]
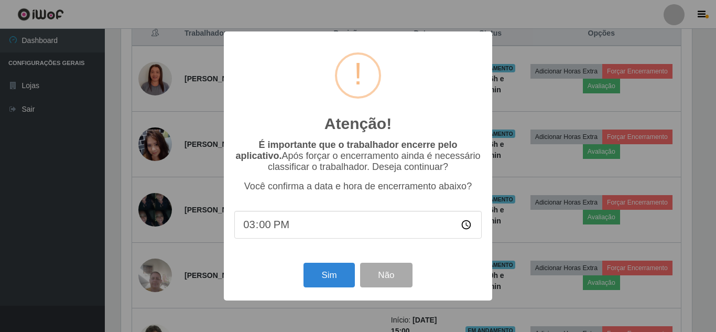
click at [691, 186] on div "Atenção! × É importante que o trabalhador encerre pelo aplicativo. Após forçar …" at bounding box center [358, 166] width 716 height 332
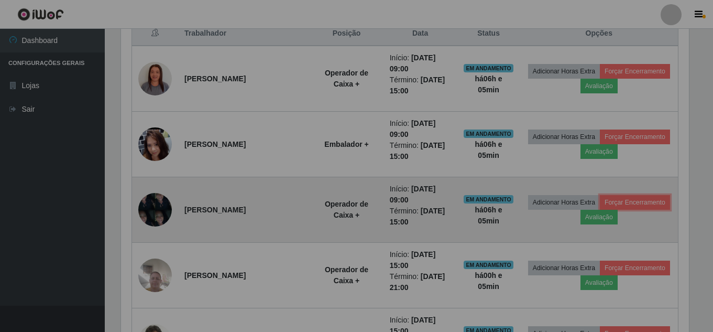
scroll to position [217, 576]
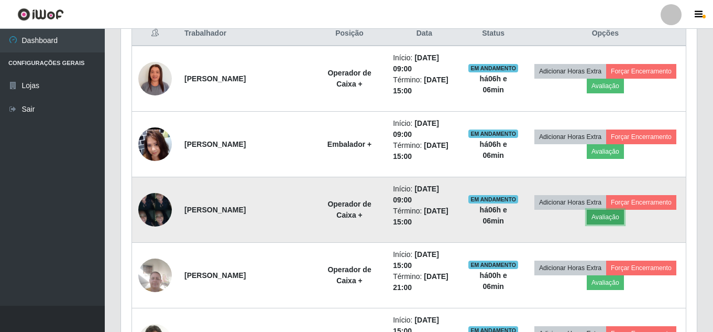
click at [624, 220] on button "Avaliação" at bounding box center [605, 217] width 37 height 15
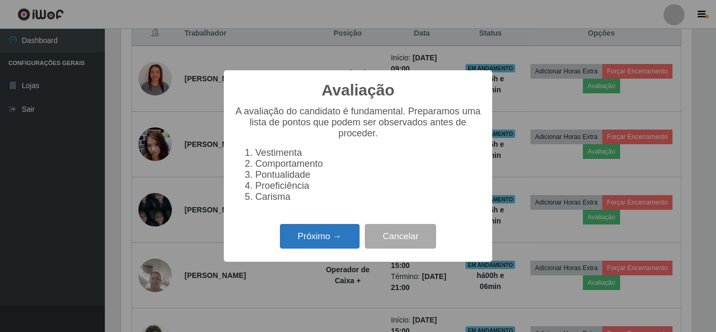
click at [314, 244] on button "Próximo →" at bounding box center [320, 236] width 80 height 25
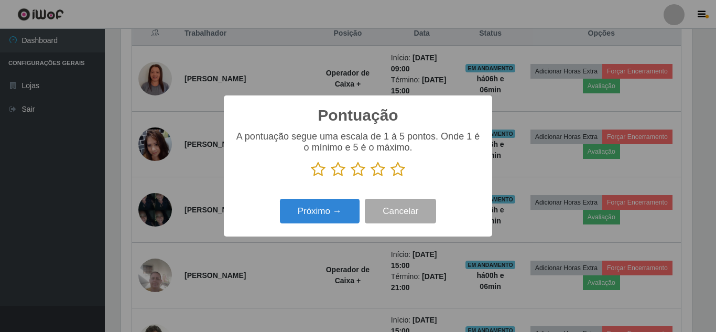
click at [403, 170] on icon at bounding box center [397, 169] width 15 height 16
click at [390, 177] on input "radio" at bounding box center [390, 177] width 0 height 0
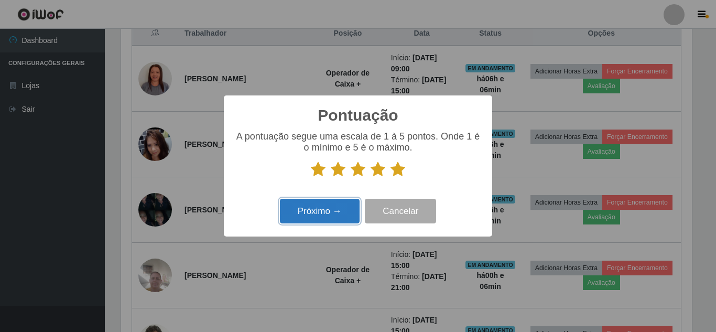
click at [333, 217] on button "Próximo →" at bounding box center [320, 211] width 80 height 25
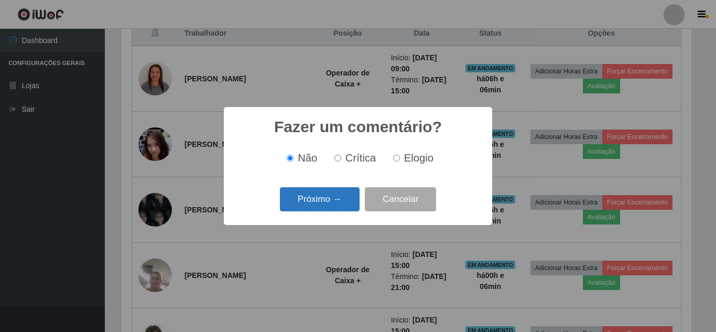
click at [338, 205] on button "Próximo →" at bounding box center [320, 199] width 80 height 25
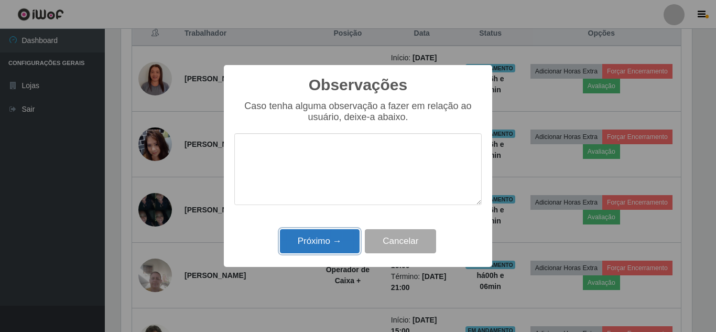
click at [326, 238] on button "Próximo →" at bounding box center [320, 241] width 80 height 25
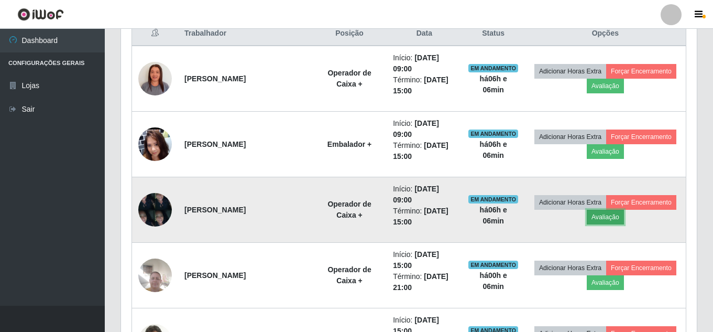
click at [624, 221] on button "Avaliação" at bounding box center [605, 217] width 37 height 15
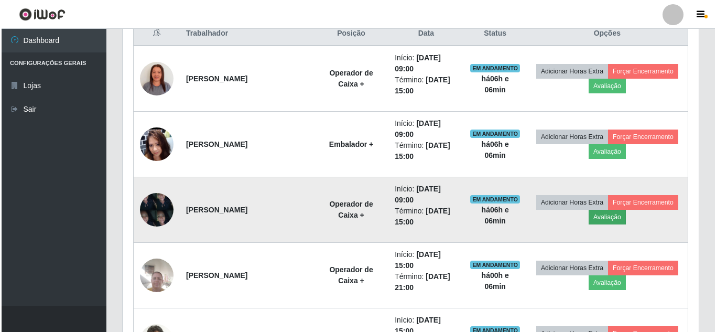
scroll to position [217, 570]
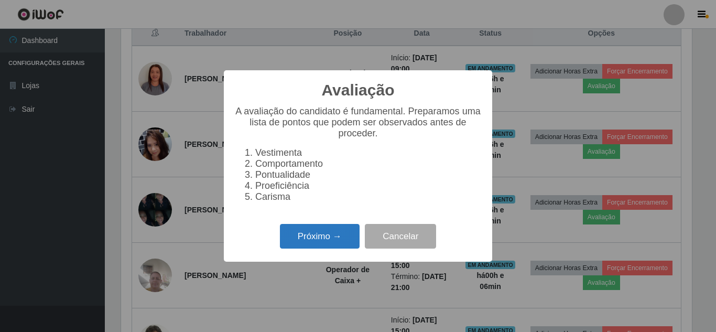
click at [301, 248] on button "Próximo →" at bounding box center [320, 236] width 80 height 25
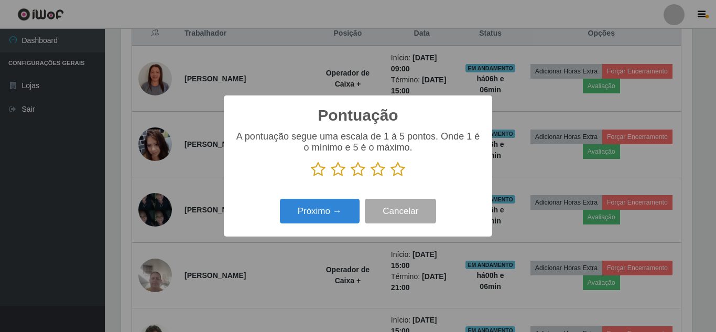
click at [397, 170] on icon at bounding box center [397, 169] width 15 height 16
click at [390, 177] on input "radio" at bounding box center [390, 177] width 0 height 0
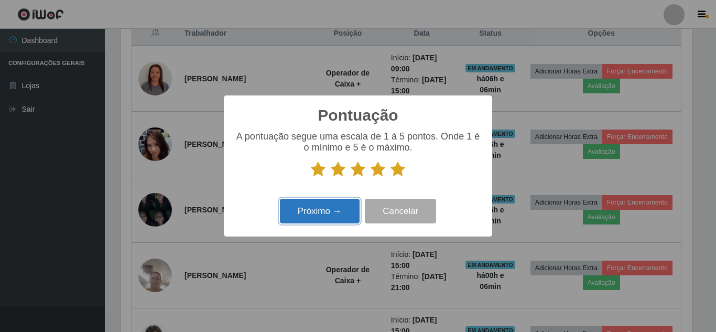
click at [322, 216] on button "Próximo →" at bounding box center [320, 211] width 80 height 25
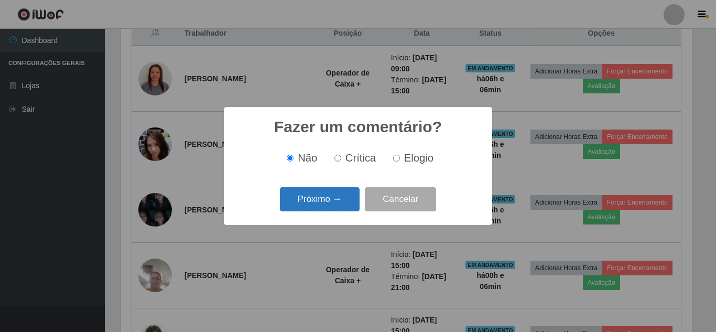
click at [315, 205] on button "Próximo →" at bounding box center [320, 199] width 80 height 25
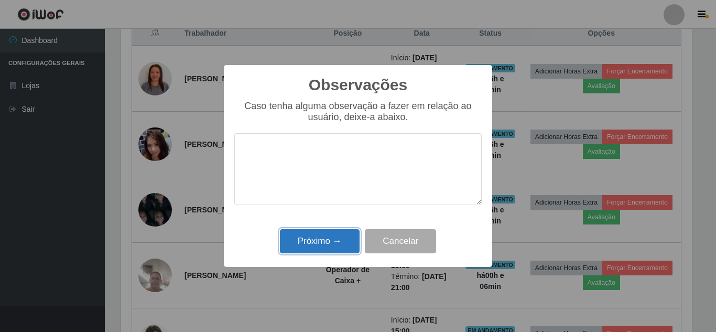
click at [315, 238] on button "Próximo →" at bounding box center [320, 241] width 80 height 25
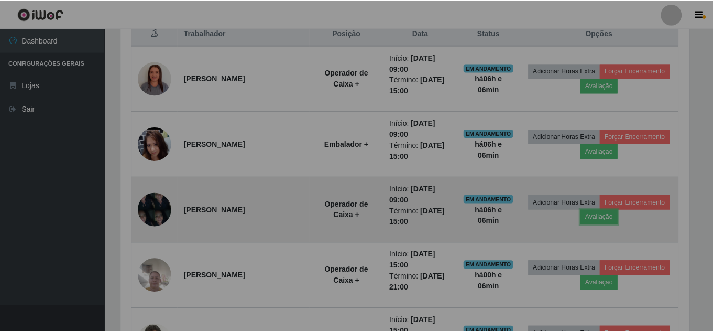
scroll to position [217, 576]
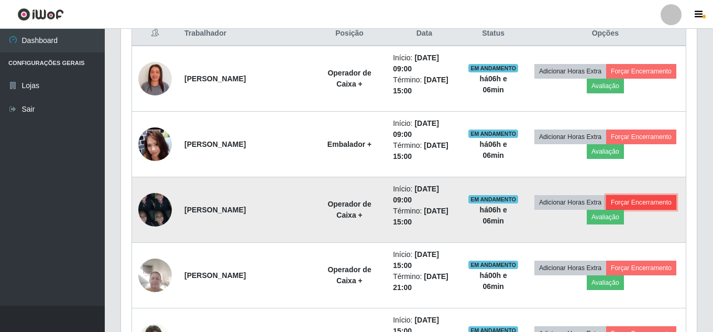
click at [606, 210] on button "Forçar Encerramento" at bounding box center [641, 202] width 70 height 15
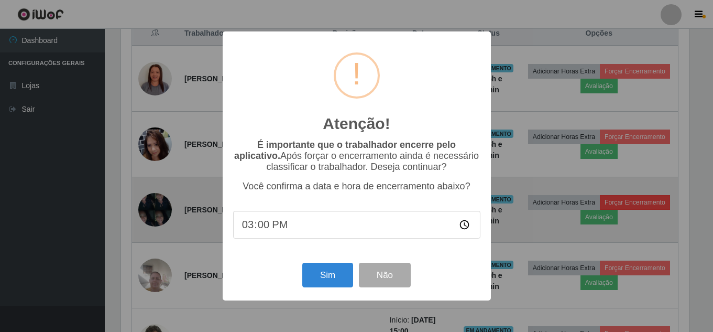
scroll to position [217, 570]
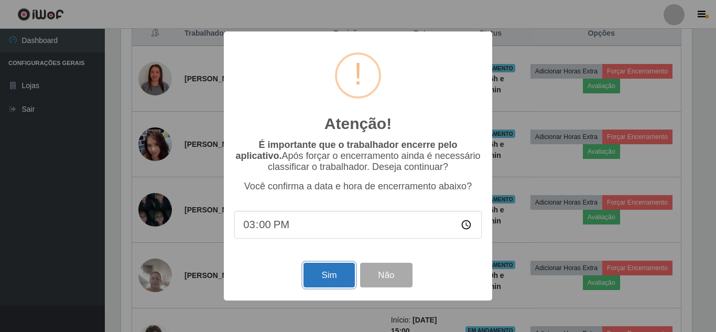
click at [329, 275] on button "Sim" at bounding box center [328, 274] width 51 height 25
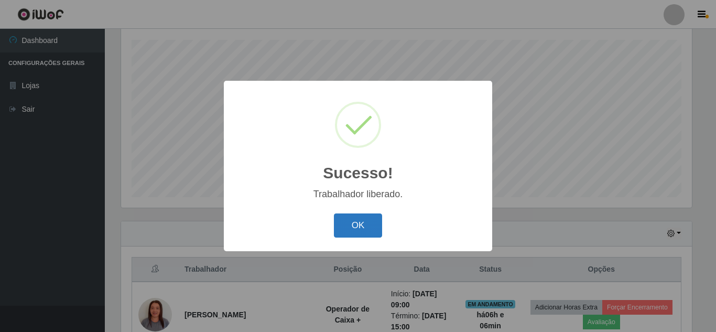
click at [350, 227] on button "OK" at bounding box center [358, 225] width 49 height 25
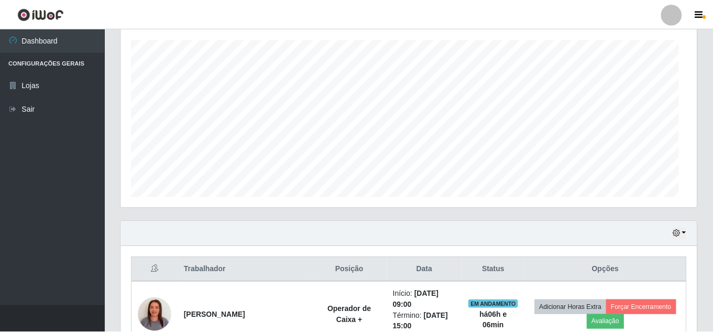
scroll to position [523652, 523294]
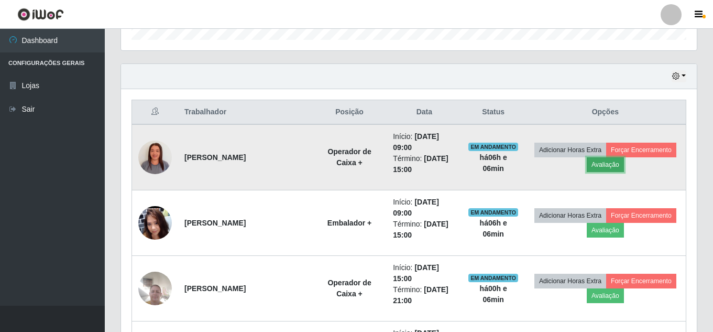
click at [624, 163] on button "Avaliação" at bounding box center [605, 164] width 37 height 15
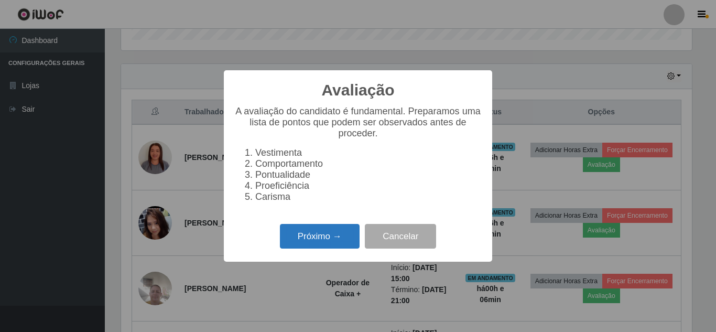
click at [313, 243] on button "Próximo →" at bounding box center [320, 236] width 80 height 25
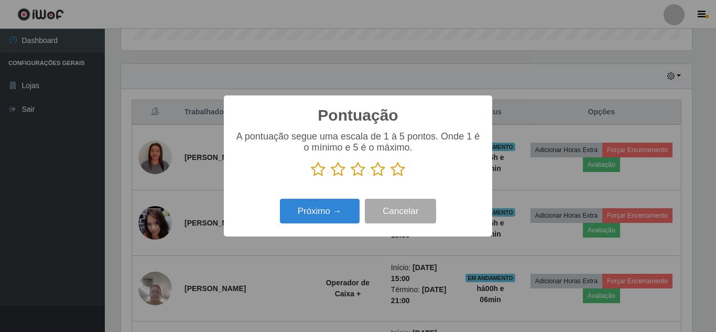
click at [397, 172] on icon at bounding box center [397, 169] width 15 height 16
click at [390, 177] on input "radio" at bounding box center [390, 177] width 0 height 0
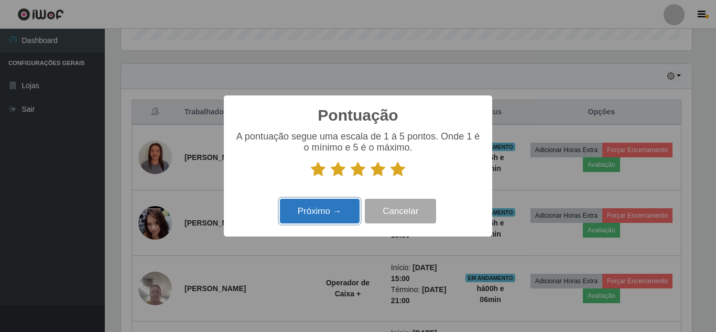
click at [321, 211] on button "Próximo →" at bounding box center [320, 211] width 80 height 25
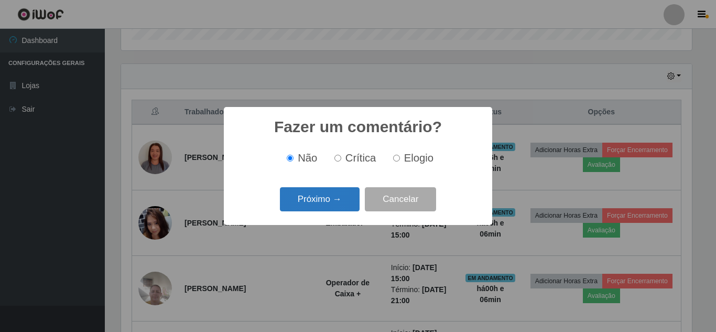
click at [300, 193] on button "Próximo →" at bounding box center [320, 199] width 80 height 25
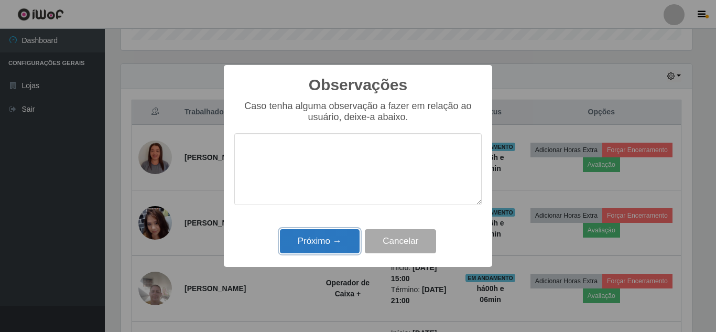
click at [315, 243] on button "Próximo →" at bounding box center [320, 241] width 80 height 25
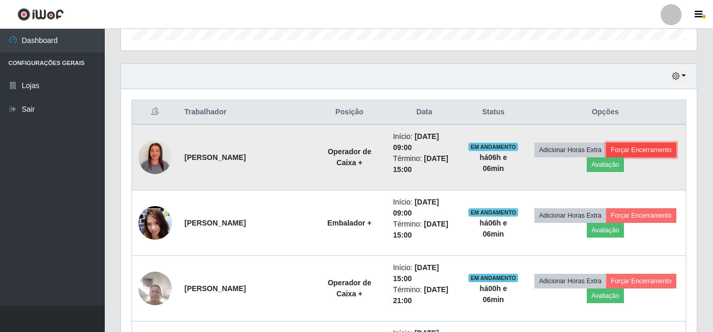
click at [610, 157] on button "Forçar Encerramento" at bounding box center [641, 149] width 70 height 15
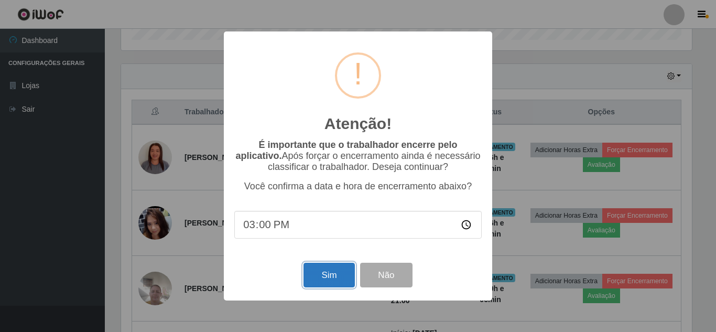
click at [330, 281] on button "Sim" at bounding box center [328, 274] width 51 height 25
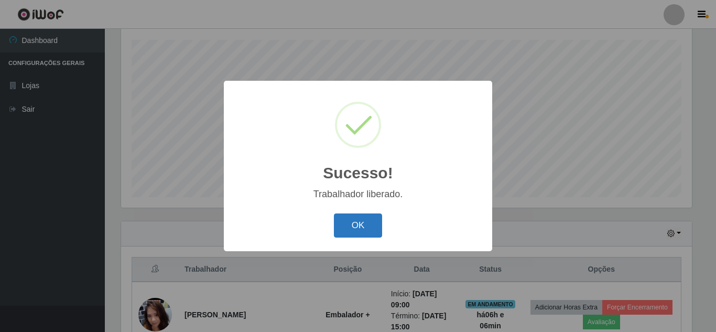
click at [363, 234] on button "OK" at bounding box center [358, 225] width 49 height 25
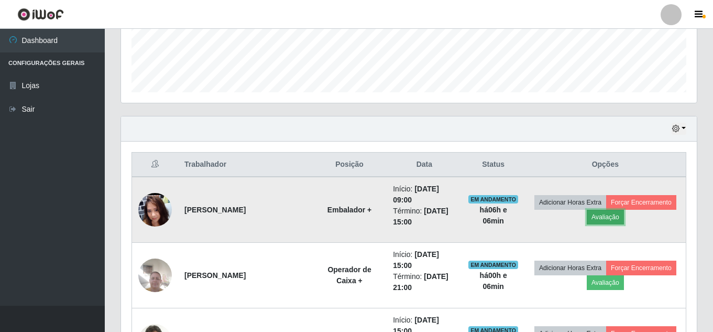
click at [624, 220] on button "Avaliação" at bounding box center [605, 217] width 37 height 15
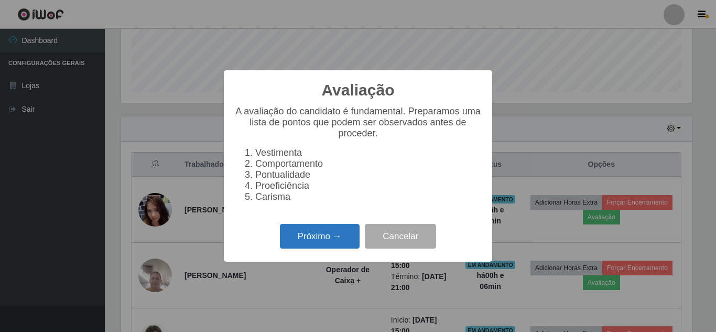
click at [352, 247] on button "Próximo →" at bounding box center [320, 236] width 80 height 25
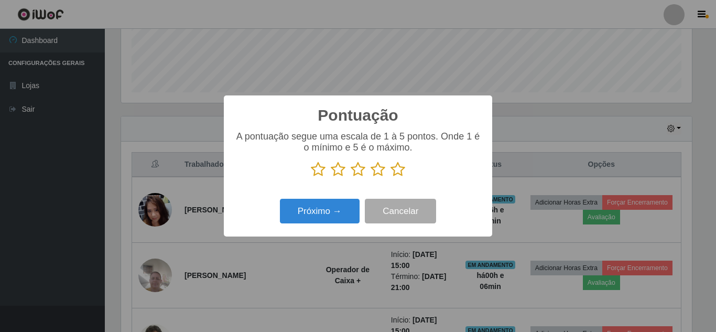
click at [395, 170] on icon at bounding box center [397, 169] width 15 height 16
click at [390, 177] on input "radio" at bounding box center [390, 177] width 0 height 0
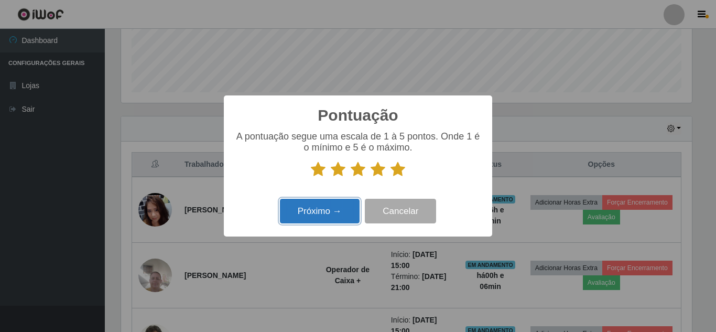
click at [323, 214] on button "Próximo →" at bounding box center [320, 211] width 80 height 25
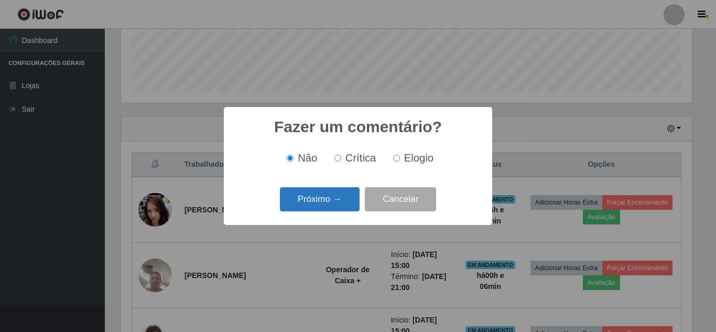
click at [332, 199] on button "Próximo →" at bounding box center [320, 199] width 80 height 25
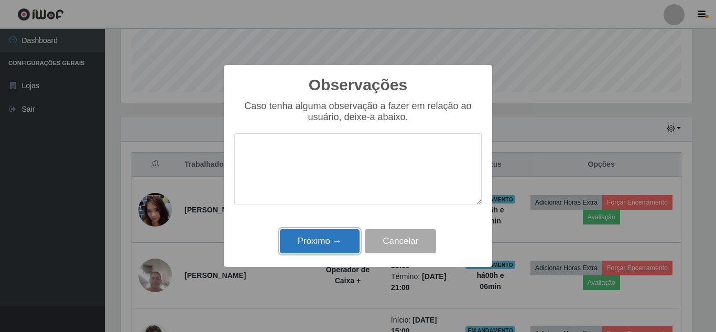
click at [330, 240] on button "Próximo →" at bounding box center [320, 241] width 80 height 25
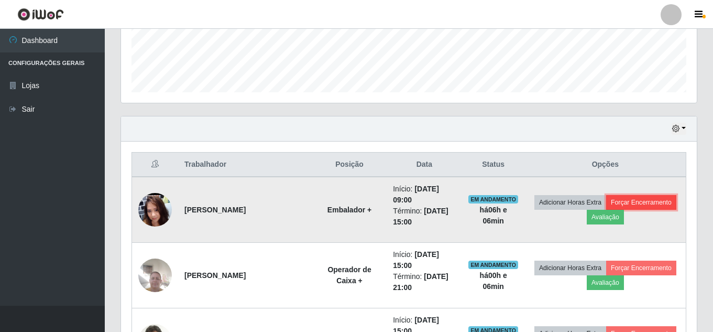
click at [606, 210] on button "Forçar Encerramento" at bounding box center [641, 202] width 70 height 15
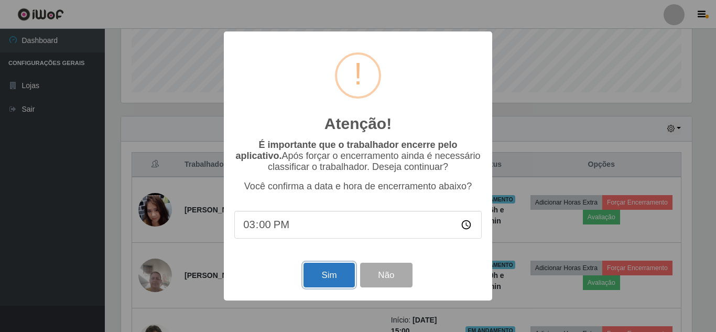
click at [328, 287] on button "Sim" at bounding box center [328, 274] width 51 height 25
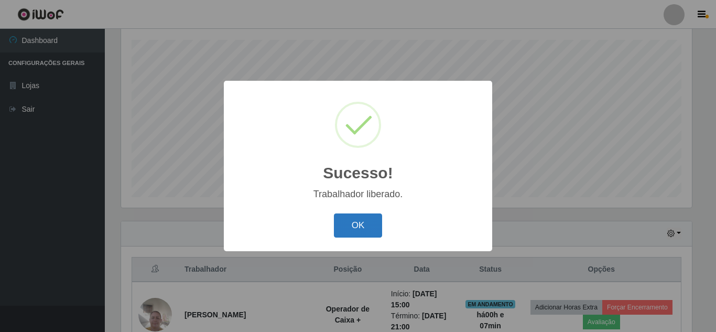
click at [370, 223] on button "OK" at bounding box center [358, 225] width 49 height 25
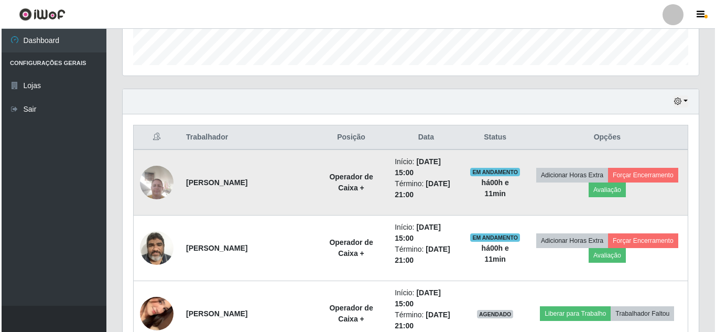
scroll to position [322, 0]
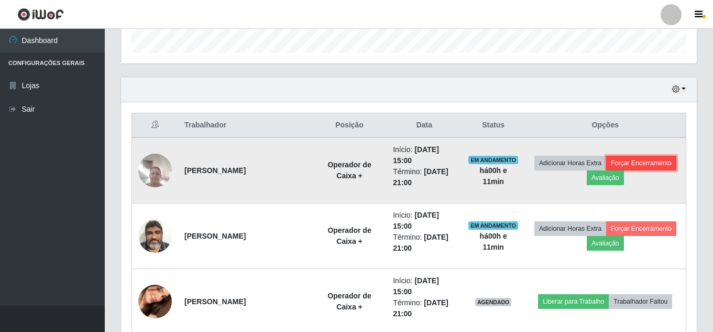
click at [606, 170] on button "Forçar Encerramento" at bounding box center [641, 163] width 70 height 15
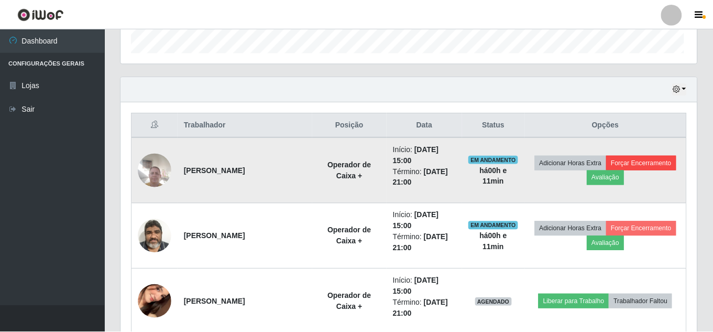
scroll to position [217, 570]
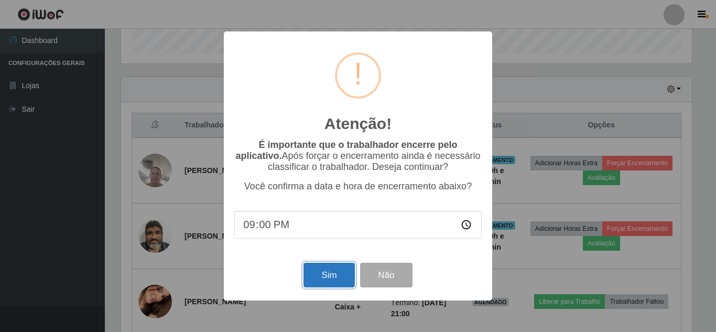
click at [344, 274] on button "Sim" at bounding box center [328, 274] width 51 height 25
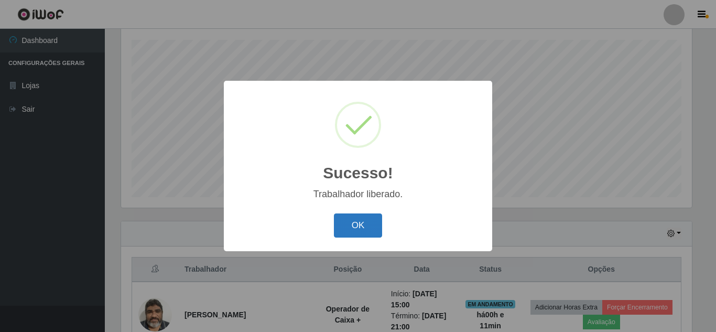
click at [361, 231] on button "OK" at bounding box center [358, 225] width 49 height 25
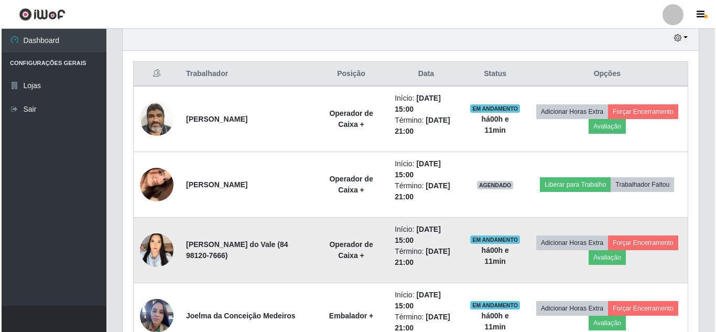
scroll to position [387, 0]
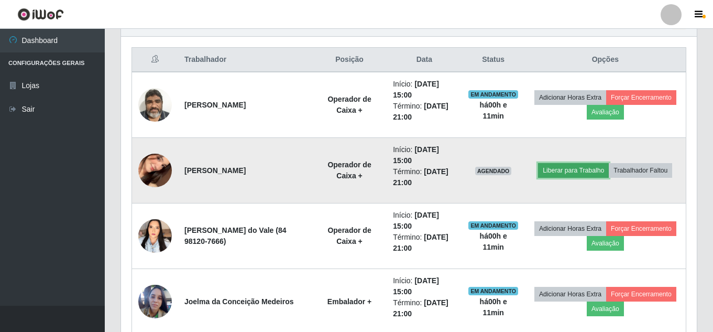
click at [609, 163] on button "Liberar para Trabalho" at bounding box center [573, 170] width 71 height 15
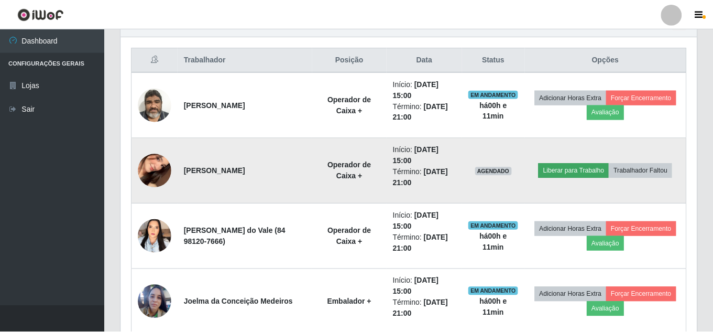
scroll to position [217, 570]
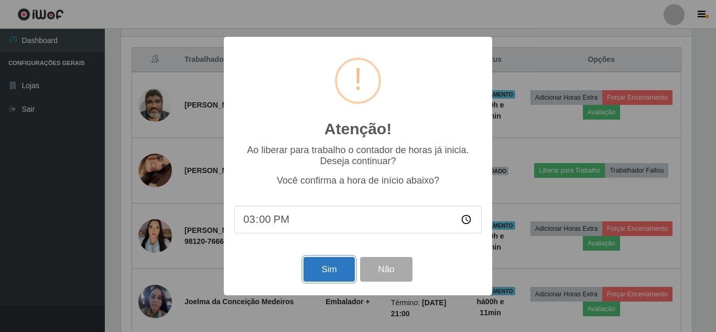
drag, startPoint x: 322, startPoint y: 280, endPoint x: 326, endPoint y: 276, distance: 6.7
click at [326, 276] on button "Sim" at bounding box center [328, 269] width 51 height 25
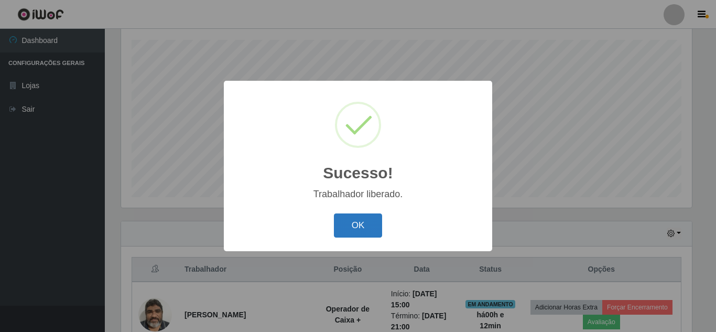
click at [354, 231] on button "OK" at bounding box center [358, 225] width 49 height 25
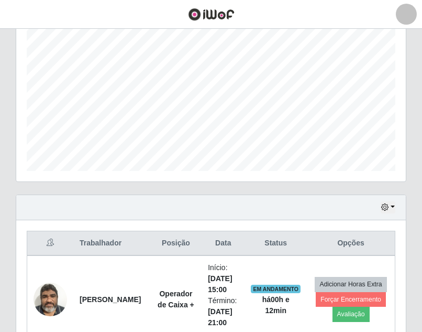
scroll to position [217, 390]
drag, startPoint x: 349, startPoint y: 228, endPoint x: 322, endPoint y: 341, distance: 116.0
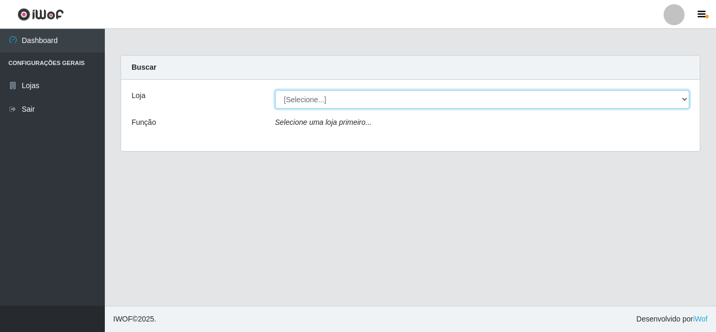
click at [312, 104] on select "[Selecione...] Queiroz Atacadão - [GEOGRAPHIC_DATA]" at bounding box center [482, 99] width 414 height 18
select select "225"
click at [275, 90] on select "[Selecione...] Queiroz Atacadão - [GEOGRAPHIC_DATA]" at bounding box center [482, 99] width 414 height 18
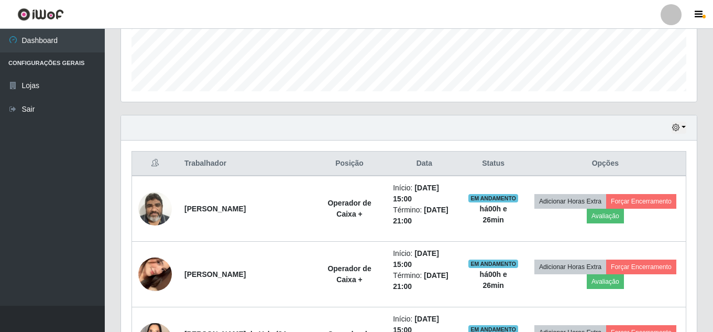
scroll to position [262, 0]
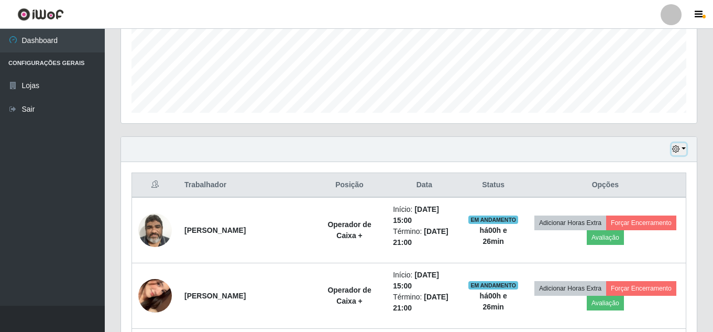
click at [676, 147] on icon "button" at bounding box center [675, 148] width 7 height 7
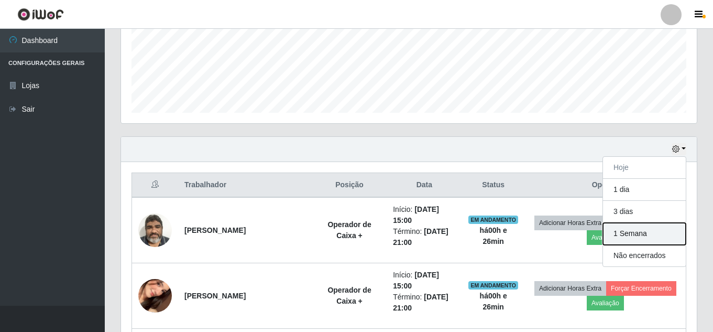
click at [647, 237] on button "1 Semana" at bounding box center [644, 234] width 83 height 22
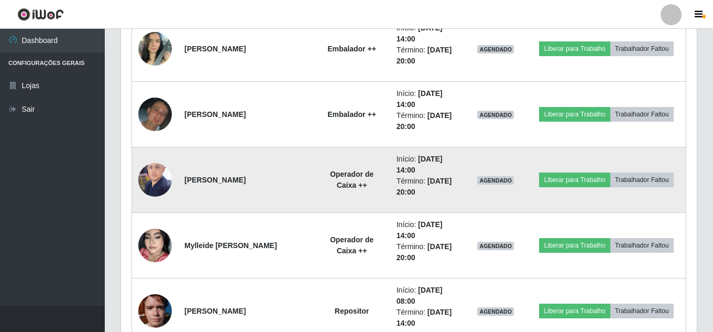
scroll to position [1886, 0]
